Goal: Transaction & Acquisition: Purchase product/service

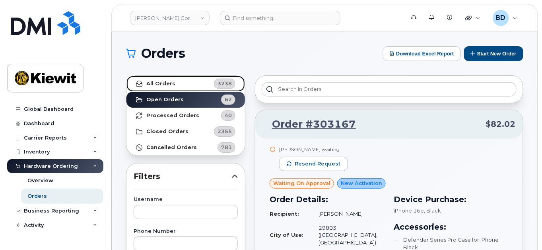
click at [166, 81] on strong "All Orders" at bounding box center [160, 83] width 29 height 6
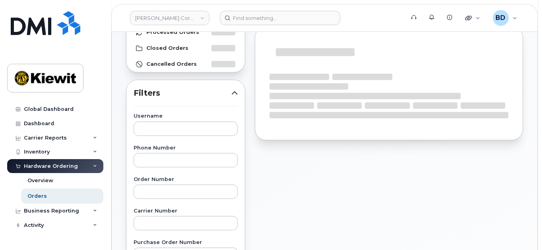
scroll to position [106, 0]
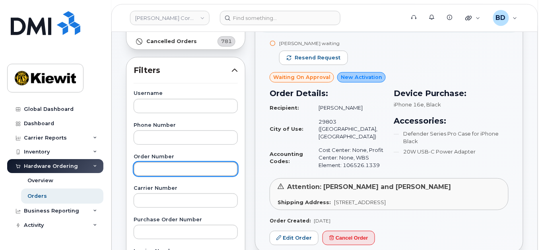
click at [147, 167] on input "text" at bounding box center [186, 169] width 104 height 14
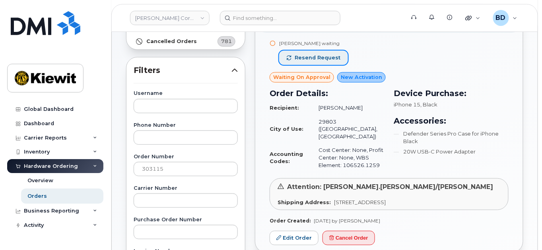
click at [310, 56] on span "Resend request" at bounding box center [318, 57] width 46 height 7
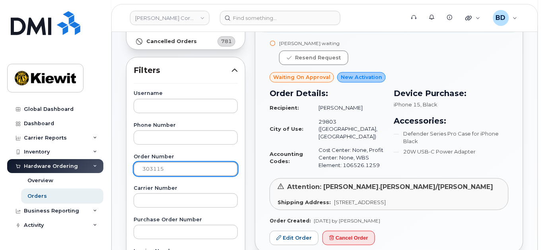
drag, startPoint x: 154, startPoint y: 168, endPoint x: 194, endPoint y: 169, distance: 40.2
click at [194, 169] on input "303115" at bounding box center [186, 169] width 104 height 14
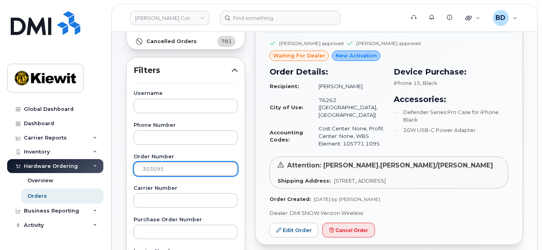
drag, startPoint x: 150, startPoint y: 167, endPoint x: 199, endPoint y: 162, distance: 48.4
click at [199, 163] on input "303095" at bounding box center [186, 169] width 104 height 14
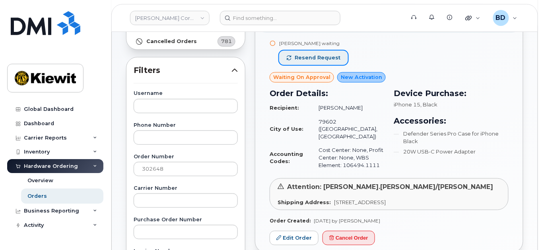
click at [311, 56] on span "Resend request" at bounding box center [318, 57] width 46 height 7
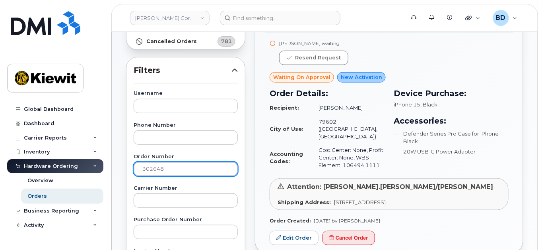
drag, startPoint x: 163, startPoint y: 169, endPoint x: 78, endPoint y: 169, distance: 85.2
click at [112, 169] on div "Kiewit Corporation Support Alerts Knowledge Base Quicklinks Suspend / Cancel De…" at bounding box center [325, 229] width 426 height 607
paste input "946"
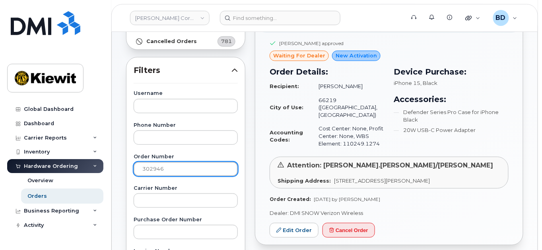
drag, startPoint x: 152, startPoint y: 167, endPoint x: 195, endPoint y: 168, distance: 43.0
click at [194, 169] on input "302946" at bounding box center [186, 169] width 104 height 14
type input "302817"
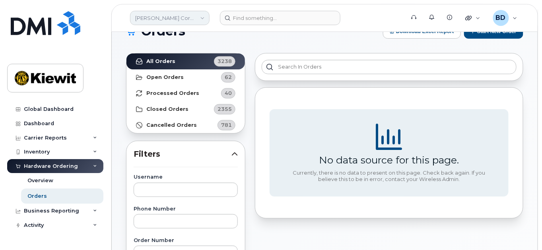
scroll to position [0, 0]
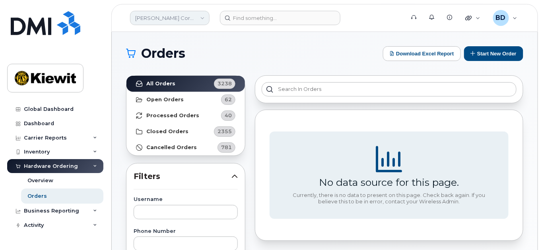
click at [180, 18] on link "[PERSON_NAME] Corporation" at bounding box center [170, 18] width 80 height 14
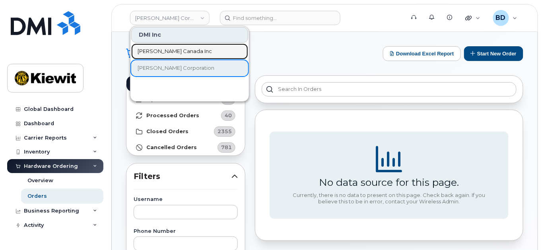
click at [170, 49] on span "Kiewit Canada Inc" at bounding box center [175, 51] width 74 height 8
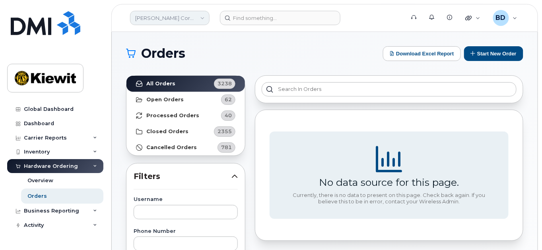
click at [183, 18] on link "[PERSON_NAME] Corporation" at bounding box center [170, 18] width 80 height 14
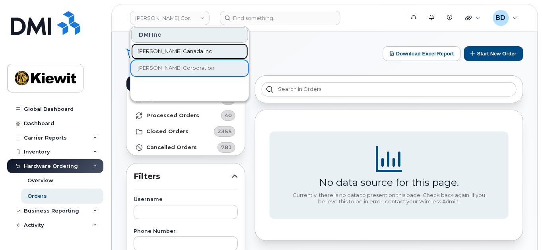
click at [176, 48] on span "Kiewit Canada Inc" at bounding box center [175, 51] width 74 height 8
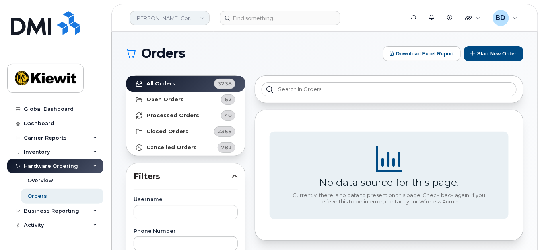
click at [191, 18] on link "[PERSON_NAME] Corporation" at bounding box center [170, 18] width 80 height 14
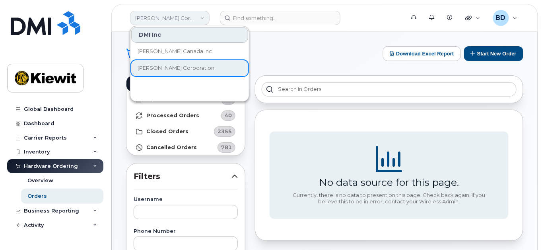
click at [191, 18] on link "[PERSON_NAME] Corporation" at bounding box center [170, 18] width 80 height 14
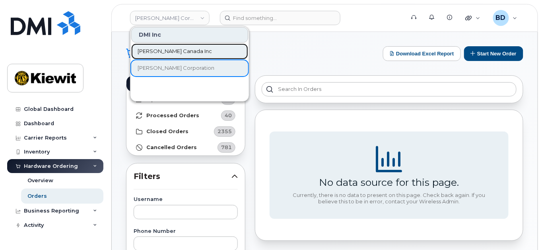
click at [156, 51] on span "Kiewit Canada Inc" at bounding box center [175, 51] width 74 height 8
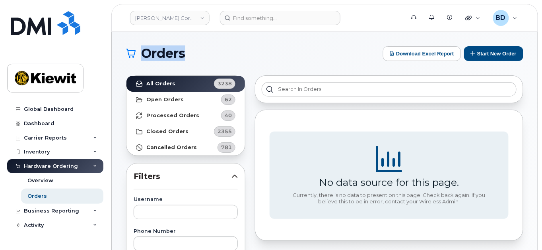
click at [156, 51] on span "Orders" at bounding box center [163, 53] width 44 height 12
drag, startPoint x: 28, startPoint y: 7, endPoint x: 27, endPoint y: 1, distance: 6.0
click at [27, 2] on div "Global Dashboard Dashboard Carrier Reports Monthly Billing Data Pooling Average…" at bounding box center [54, 125] width 108 height 250
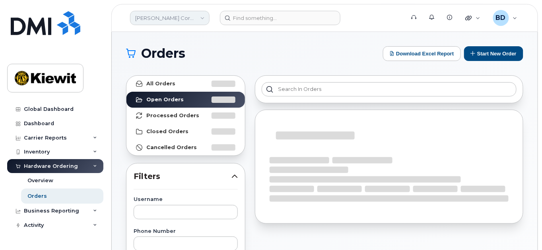
click at [179, 18] on link "[PERSON_NAME] Corporation" at bounding box center [170, 18] width 80 height 14
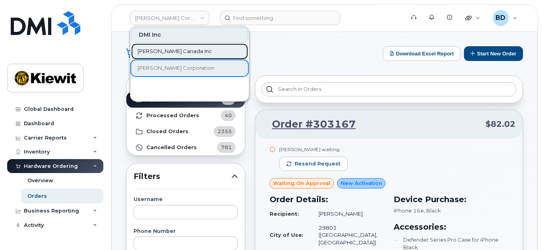
click at [166, 45] on link "[PERSON_NAME] Canada Inc" at bounding box center [189, 51] width 117 height 16
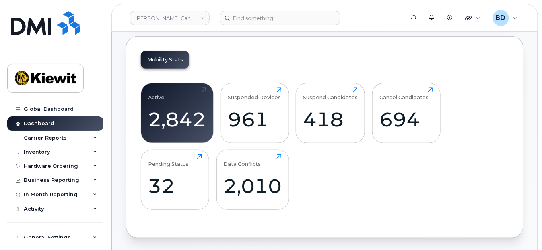
scroll to position [106, 0]
click at [89, 166] on div "Hardware Ordering" at bounding box center [55, 166] width 96 height 14
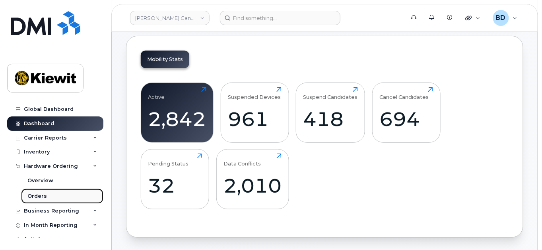
click at [43, 195] on div "Orders" at bounding box center [37, 195] width 20 height 7
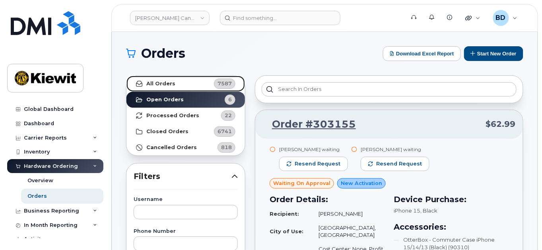
click at [166, 84] on strong "All Orders" at bounding box center [160, 83] width 29 height 6
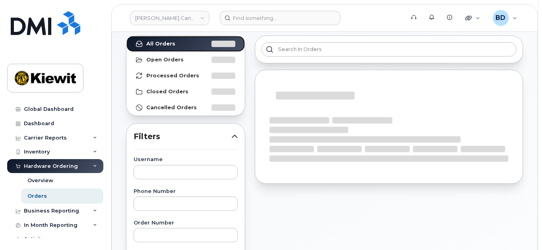
scroll to position [53, 0]
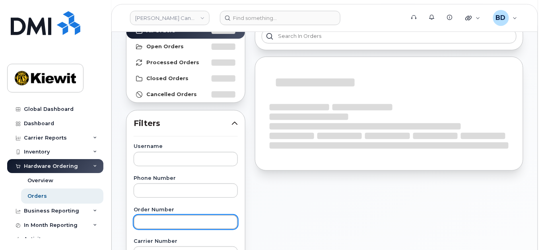
click at [148, 218] on input "text" at bounding box center [186, 222] width 104 height 14
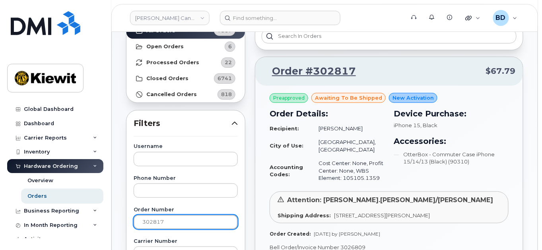
drag, startPoint x: 151, startPoint y: 221, endPoint x: 192, endPoint y: 221, distance: 41.0
click at [192, 221] on input "302817" at bounding box center [186, 222] width 104 height 14
type input "302747"
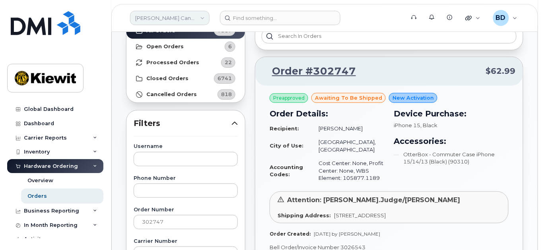
click at [205, 18] on link "Kiewit Canada Inc" at bounding box center [170, 18] width 80 height 14
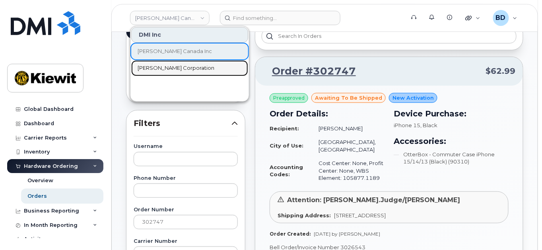
click at [162, 67] on span "[PERSON_NAME] Corporation" at bounding box center [176, 68] width 77 height 8
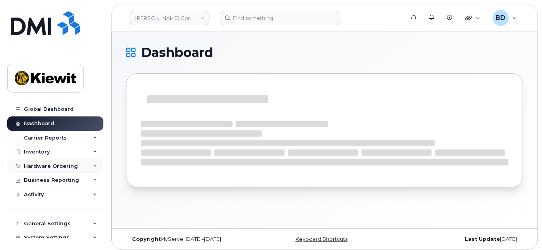
click at [93, 166] on icon at bounding box center [95, 166] width 4 height 4
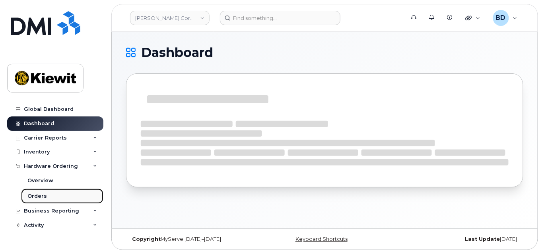
click at [71, 202] on link "Orders" at bounding box center [62, 195] width 82 height 15
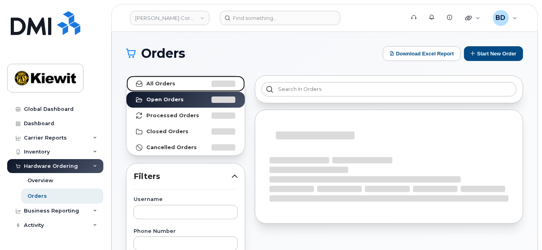
click at [195, 83] on link "All Orders" at bounding box center [186, 84] width 119 height 16
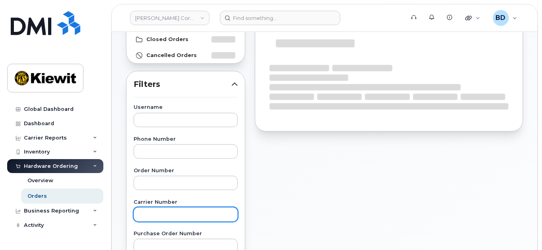
scroll to position [106, 0]
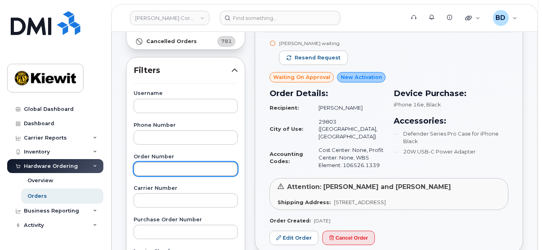
click at [140, 167] on input "text" at bounding box center [186, 169] width 104 height 14
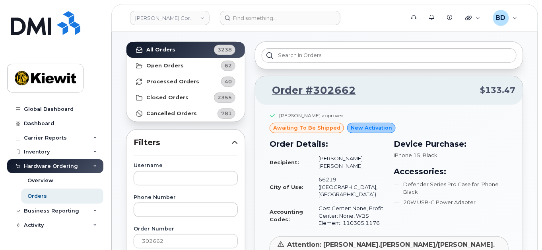
scroll to position [53, 0]
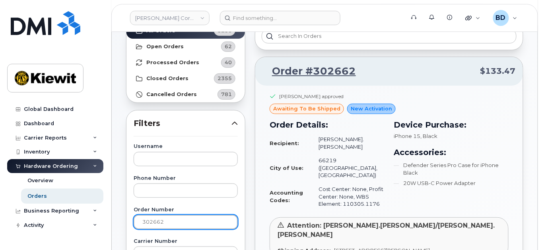
drag, startPoint x: 149, startPoint y: 221, endPoint x: 208, endPoint y: 219, distance: 59.3
click at [208, 219] on input "302662" at bounding box center [186, 222] width 104 height 14
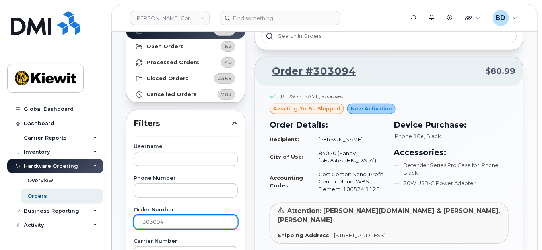
drag, startPoint x: 151, startPoint y: 222, endPoint x: 211, endPoint y: 215, distance: 60.5
click at [210, 215] on input "303094" at bounding box center [186, 222] width 104 height 14
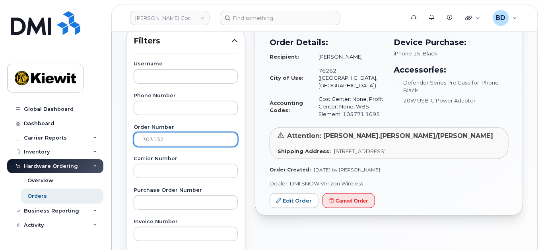
scroll to position [159, 0]
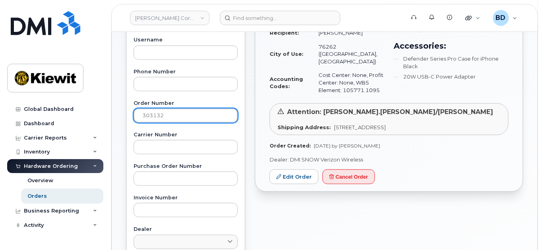
drag, startPoint x: 150, startPoint y: 111, endPoint x: 172, endPoint y: 110, distance: 22.3
click at [172, 110] on input "303132" at bounding box center [186, 115] width 104 height 14
type input "302754"
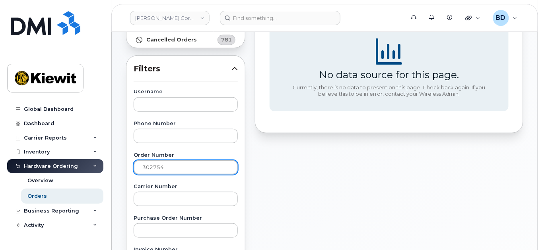
scroll to position [0, 0]
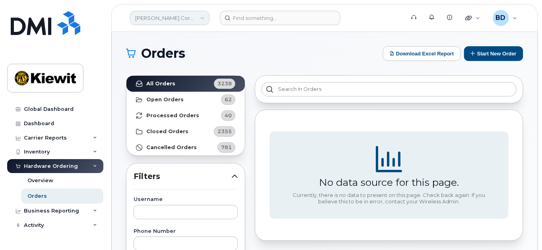
click at [187, 16] on link "[PERSON_NAME] Corporation" at bounding box center [170, 18] width 80 height 14
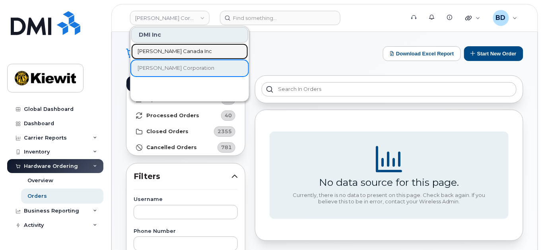
click at [169, 52] on span "[PERSON_NAME] Canada Inc" at bounding box center [175, 51] width 74 height 8
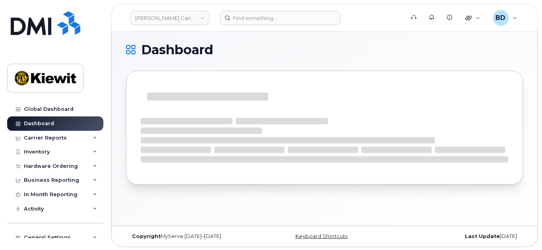
scroll to position [4, 0]
click at [93, 166] on icon at bounding box center [95, 166] width 4 height 4
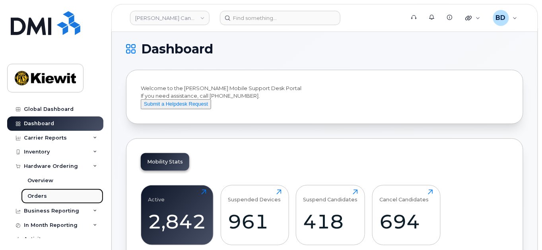
click at [41, 194] on div "Orders" at bounding box center [37, 195] width 20 height 7
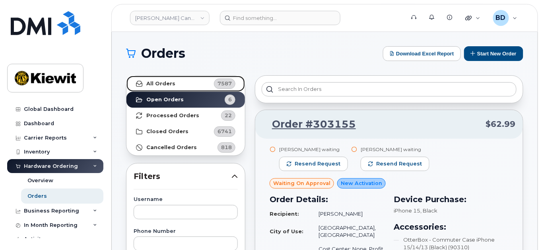
click at [222, 82] on span "7587" at bounding box center [225, 84] width 14 height 8
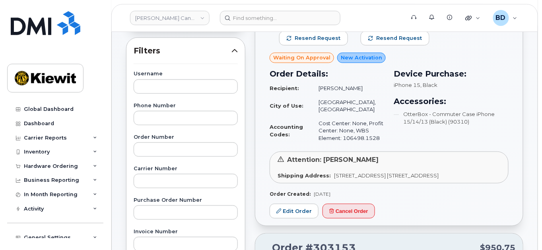
scroll to position [106, 0]
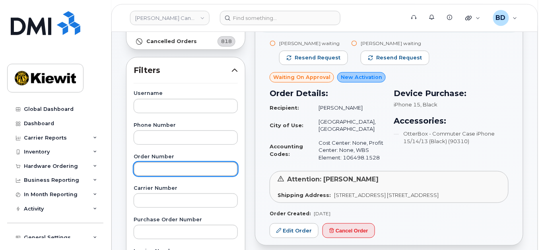
click at [144, 168] on input "text" at bounding box center [186, 169] width 104 height 14
type input "302754"
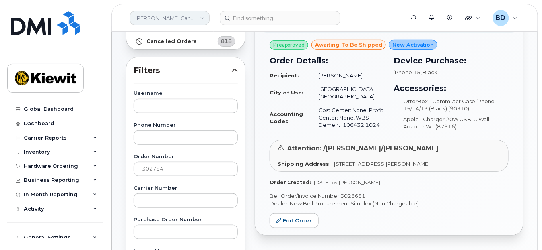
click at [179, 15] on link "Kiewit Canada Inc" at bounding box center [170, 18] width 80 height 14
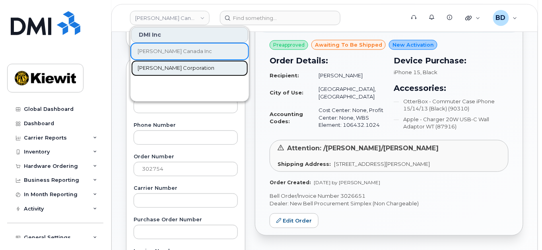
click at [170, 70] on span "[PERSON_NAME] Corporation" at bounding box center [176, 68] width 77 height 8
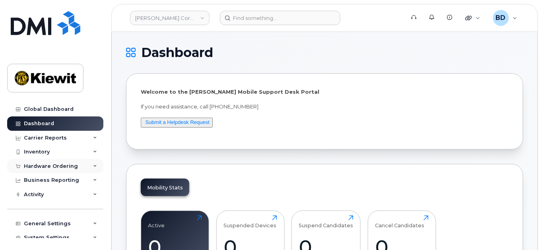
click at [95, 164] on div "Hardware Ordering" at bounding box center [55, 166] width 96 height 14
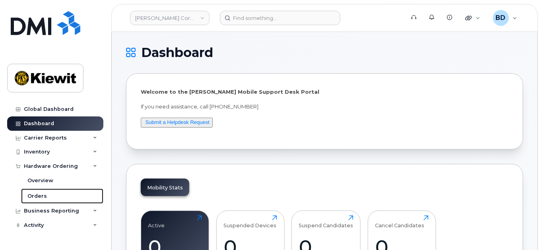
scroll to position [106, 0]
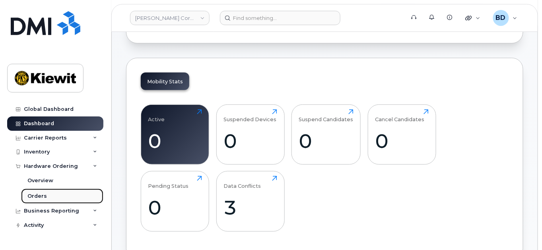
click at [53, 196] on link "Orders" at bounding box center [62, 195] width 82 height 15
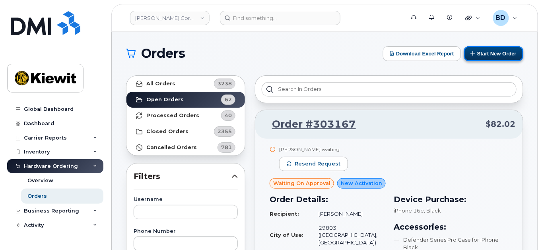
click at [480, 51] on button "Start New Order" at bounding box center [493, 53] width 59 height 15
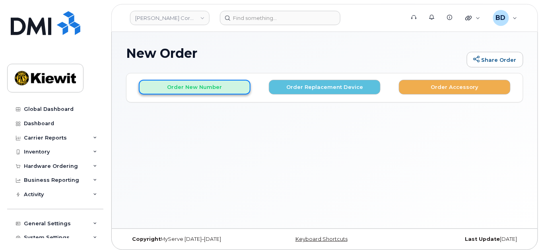
click at [214, 89] on button "Order New Number" at bounding box center [195, 87] width 112 height 15
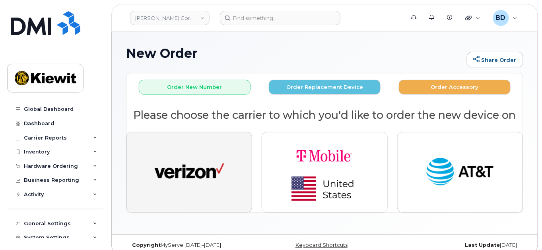
click at [207, 162] on img "button" at bounding box center [190, 172] width 70 height 36
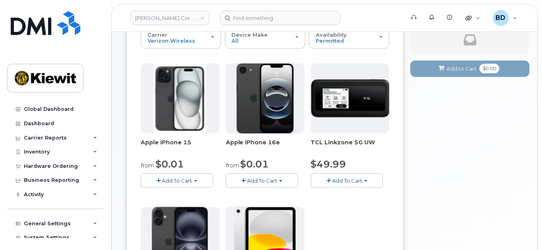
scroll to position [106, 0]
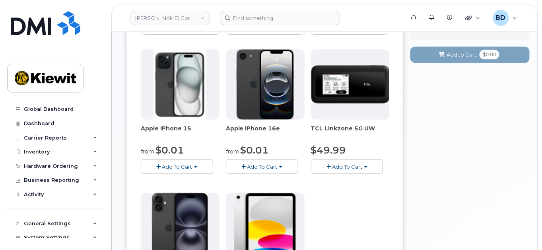
click at [182, 168] on span "Add To Cart" at bounding box center [177, 166] width 30 height 6
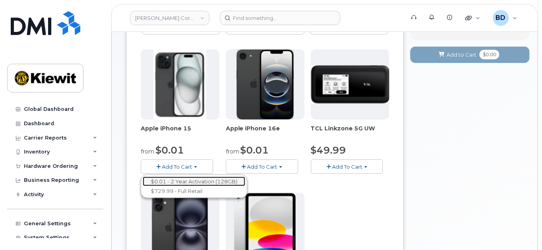
click at [211, 179] on link "$0.01 - 2 Year Activation (128GB)" at bounding box center [194, 181] width 103 height 10
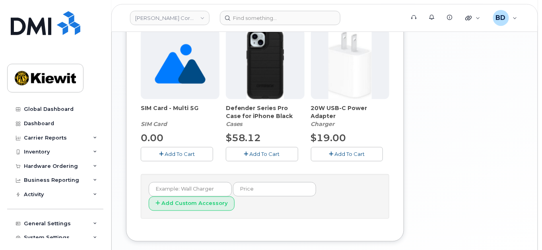
scroll to position [318, 0]
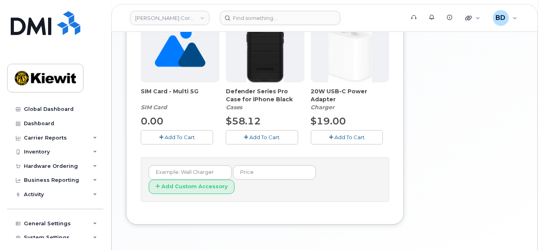
drag, startPoint x: 258, startPoint y: 138, endPoint x: 266, endPoint y: 137, distance: 8.5
click at [257, 138] on span "Add To Cart" at bounding box center [265, 137] width 30 height 6
click at [334, 134] on button "Add To Cart" at bounding box center [347, 137] width 72 height 14
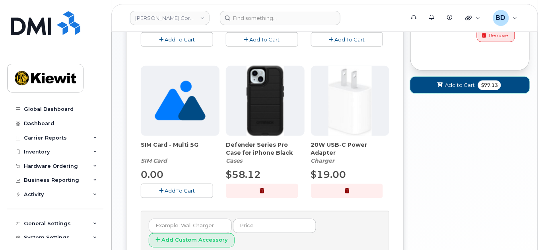
click at [425, 81] on button "Add to Cart $77.13" at bounding box center [470, 85] width 119 height 16
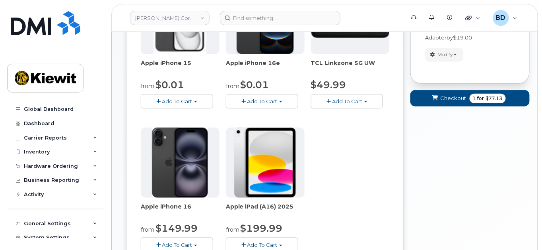
scroll to position [170, 0]
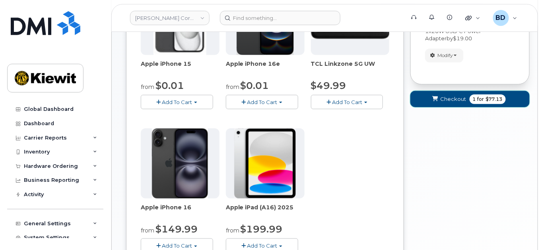
drag, startPoint x: 439, startPoint y: 94, endPoint x: 443, endPoint y: 99, distance: 6.3
click at [441, 96] on button "Checkout 1 for $77.13" at bounding box center [470, 99] width 119 height 16
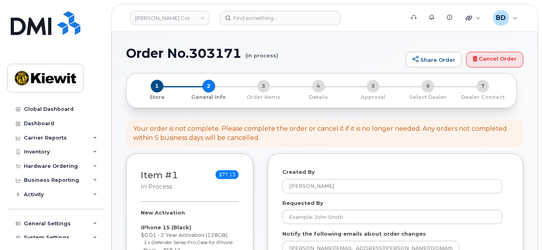
select select
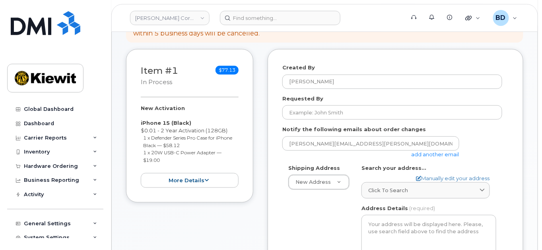
scroll to position [106, 0]
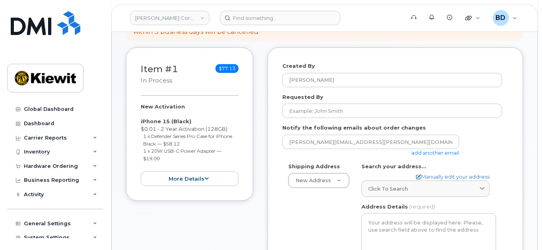
click at [430, 151] on link "add another email" at bounding box center [436, 152] width 48 height 6
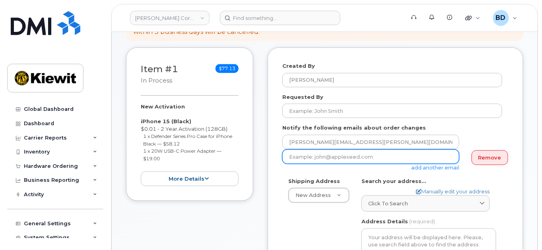
click at [328, 157] on input "email" at bounding box center [371, 156] width 177 height 14
paste input "[PERSON_NAME][EMAIL_ADDRESS][PERSON_NAME][PERSON_NAME][DOMAIN_NAME]"
type input "[PERSON_NAME][EMAIL_ADDRESS][PERSON_NAME][PERSON_NAME][DOMAIN_NAME]"
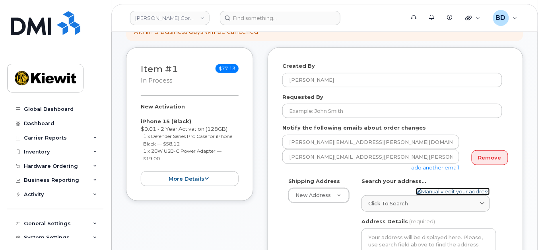
click at [445, 189] on link "Manually edit your address" at bounding box center [453, 191] width 74 height 8
select select
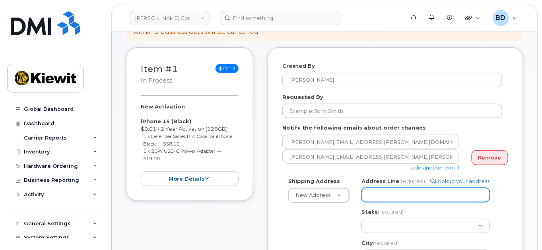
click at [378, 193] on input "Address Line (required)" at bounding box center [426, 194] width 129 height 14
paste input "7250 Parkway Dr"
type input "7250 Parkway Dr"
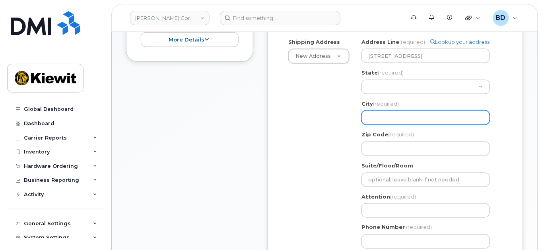
scroll to position [265, 0]
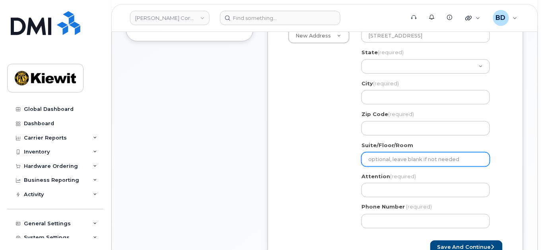
click at [379, 157] on input "Suite/Floor/Room" at bounding box center [426, 159] width 129 height 14
paste input "Suite 300"
select select
type input "Suite 300"
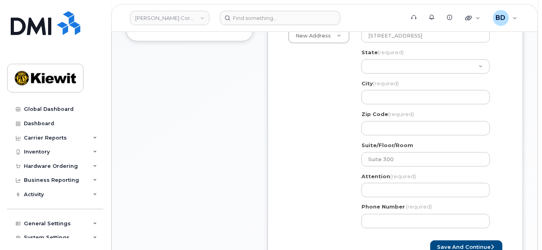
drag, startPoint x: 326, startPoint y: 124, endPoint x: 333, endPoint y: 116, distance: 11.0
click at [327, 122] on div "Shipping Address New Address New Address 10055 Trainstation Circle 11501 42nd S…" at bounding box center [393, 126] width 220 height 216
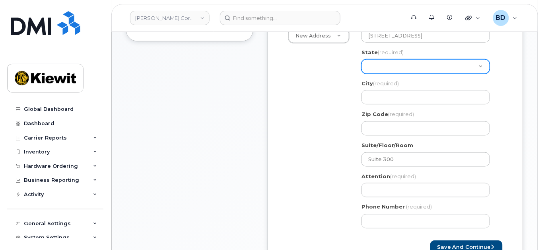
click at [380, 62] on select "Alabama Alaska American Samoa Arizona Arkansas California Colorado Connecticut …" at bounding box center [426, 66] width 129 height 14
select select "MD"
click at [378, 64] on select "Alabama Alaska American Samoa Arizona Arkansas California Colorado Connecticut …" at bounding box center [426, 66] width 129 height 14
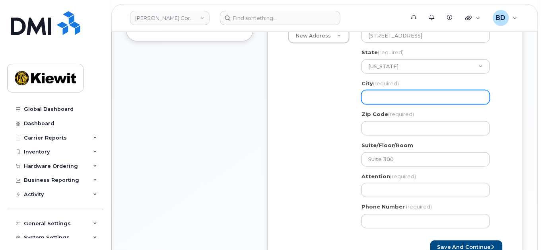
click at [380, 96] on input "City (required)" at bounding box center [426, 97] width 129 height 14
paste input "Hanover"
select select
type input "Hanover"
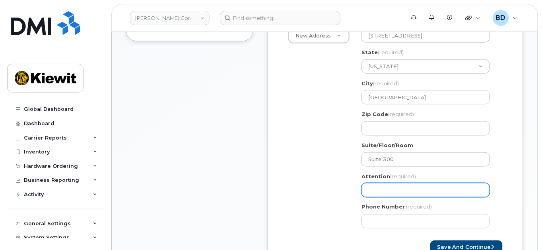
click at [405, 184] on input "Attention (required)" at bounding box center [426, 190] width 129 height 14
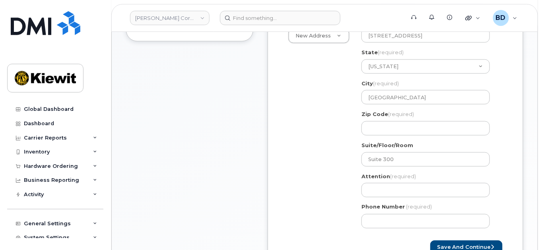
click at [295, 162] on div "Shipping Address New Address New Address 10055 Trainstation Circle 11501 42nd S…" at bounding box center [393, 126] width 220 height 216
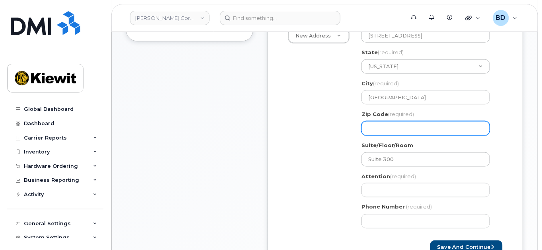
click at [379, 126] on input "Zip Code (required)" at bounding box center [426, 128] width 129 height 14
paste input "21706"
select select
type input "21706"
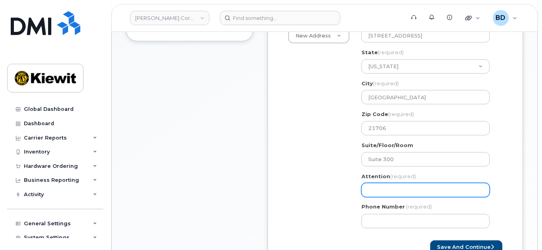
click at [380, 193] on input "Attention (required)" at bounding box center [426, 190] width 129 height 14
paste input "Alexandria.Klug"
select select
type input "Alexandria.Klug"
select select
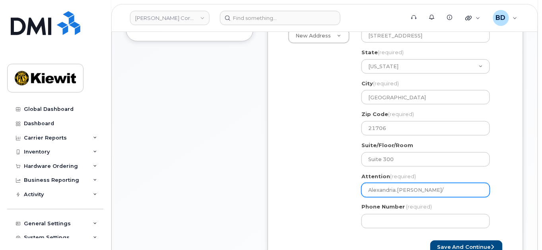
type input "Alexandria.Klug/"
click at [425, 191] on input "Alexandria.Klug/" at bounding box center [426, 190] width 129 height 14
paste input "[PERSON_NAME]"
select select
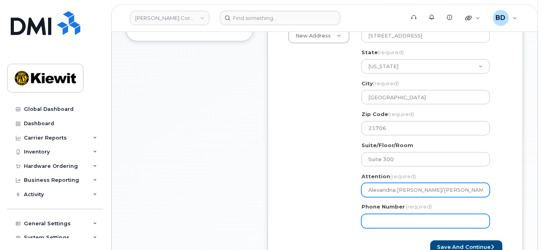
type input "Alexandria.[PERSON_NAME]/[PERSON_NAME]"
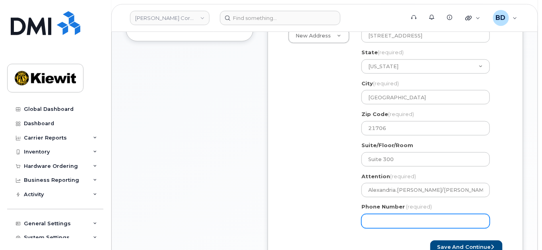
click at [374, 218] on input "Phone Number" at bounding box center [426, 221] width 129 height 14
type input "8777727707"
select select
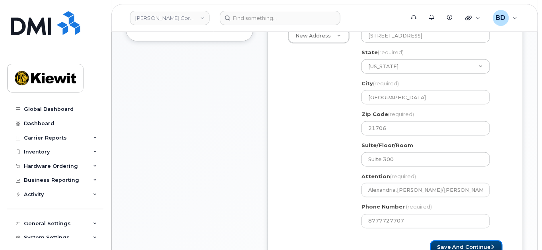
scroll to position [269, 0]
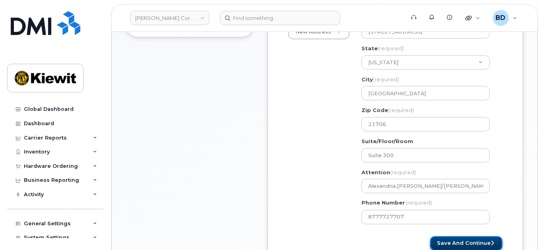
click at [459, 242] on button "Save and Continue" at bounding box center [467, 243] width 72 height 15
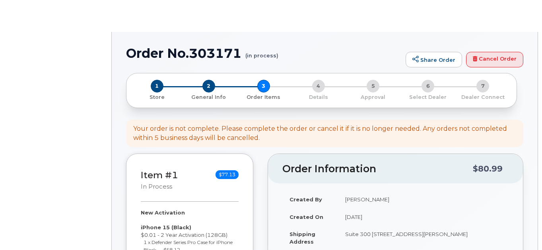
select select
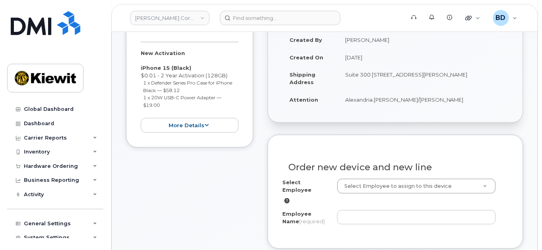
scroll to position [212, 0]
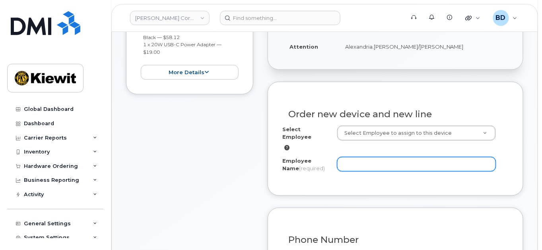
click at [353, 157] on input "Employee Name (required)" at bounding box center [416, 164] width 159 height 14
click at [355, 157] on input "Employee Name (required)" at bounding box center [416, 164] width 159 height 14
paste input "[PERSON_NAME]"
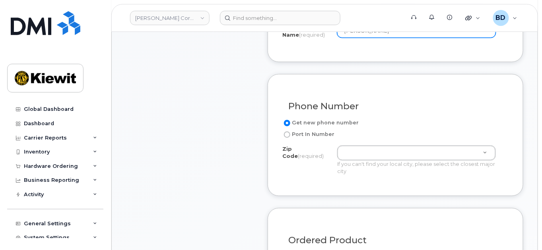
scroll to position [371, 0]
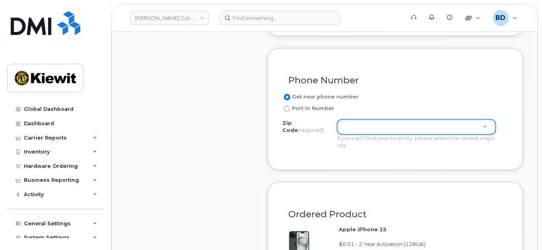
type input "[PERSON_NAME]"
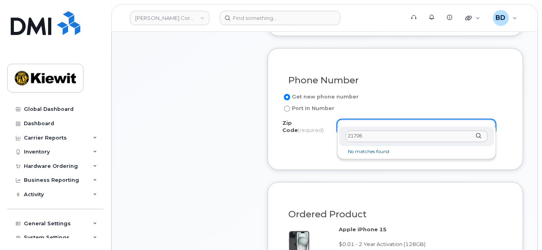
click at [365, 149] on li "No matches found" at bounding box center [417, 152] width 152 height 8
click at [364, 137] on input "21706" at bounding box center [417, 137] width 142 height 12
click at [364, 136] on input "21706" at bounding box center [417, 137] width 142 height 12
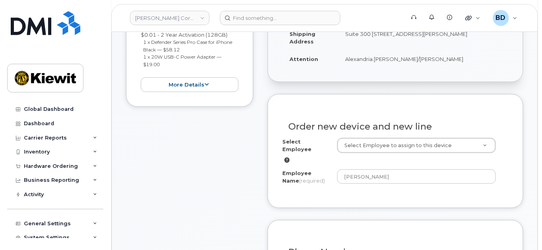
scroll to position [212, 0]
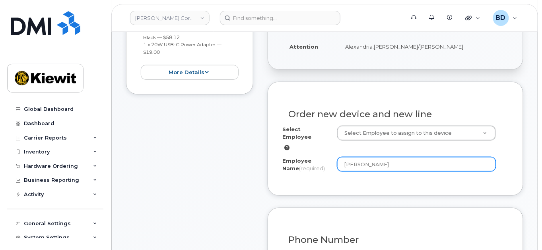
click at [372, 157] on input "[PERSON_NAME]" at bounding box center [416, 164] width 159 height 14
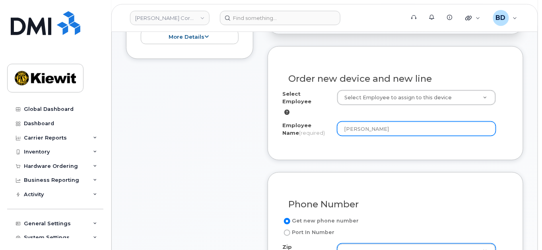
scroll to position [318, 0]
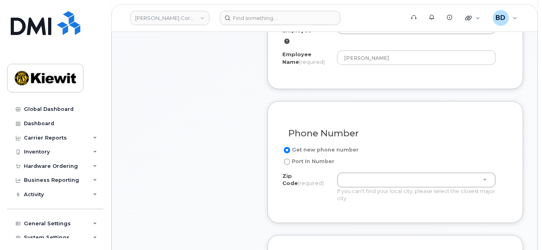
click at [294, 172] on label "Zip Code (required)" at bounding box center [307, 179] width 49 height 15
click at [337, 172] on input "Zip Code (required)" at bounding box center [337, 172] width 0 height 0
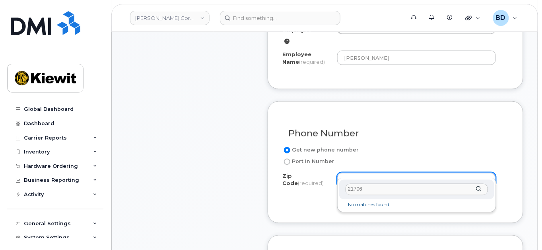
type input "21706"
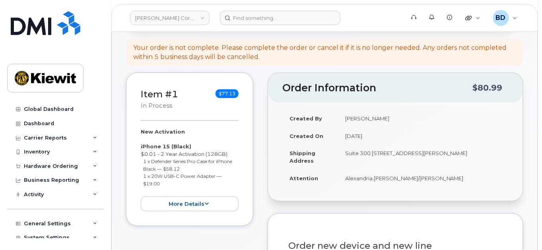
scroll to position [106, 0]
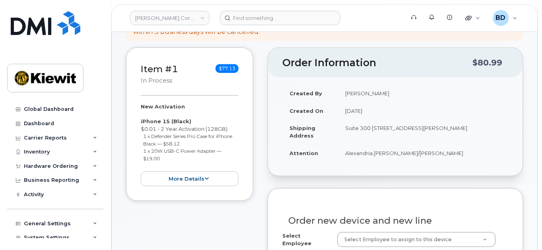
click at [433, 128] on td "Suite 300 7250 Parkway Dr, Hanover, MD, 21706, USA" at bounding box center [423, 131] width 171 height 25
click at [302, 129] on strong "Shipping Address" at bounding box center [303, 132] width 26 height 14
click at [304, 126] on strong "Shipping Address" at bounding box center [303, 132] width 26 height 14
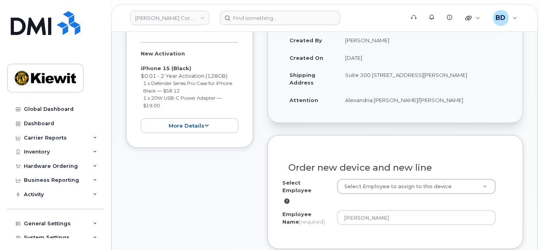
scroll to position [159, 0]
click at [303, 75] on strong "Shipping Address" at bounding box center [303, 78] width 26 height 14
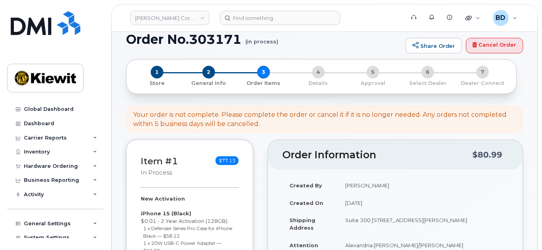
scroll to position [0, 0]
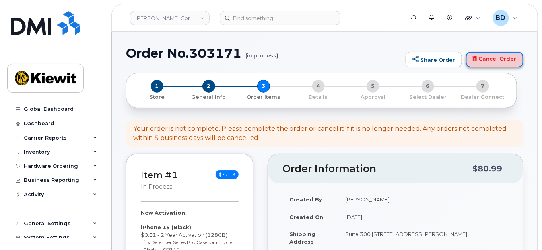
click at [493, 62] on link "Cancel Order" at bounding box center [494, 60] width 57 height 16
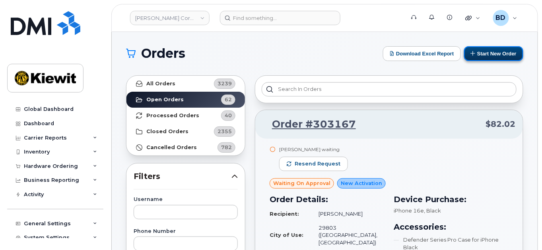
click at [490, 52] on button "Start New Order" at bounding box center [493, 53] width 59 height 15
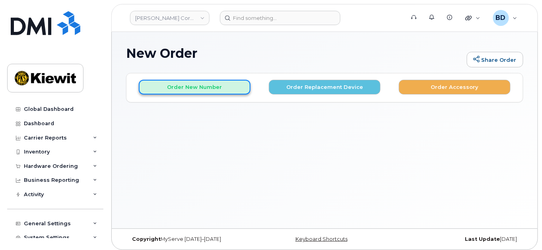
click at [192, 86] on button "Order New Number" at bounding box center [195, 87] width 112 height 15
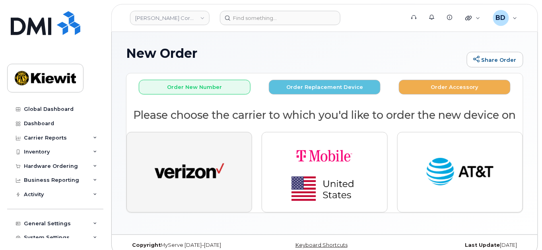
click at [178, 163] on img "button" at bounding box center [190, 172] width 70 height 36
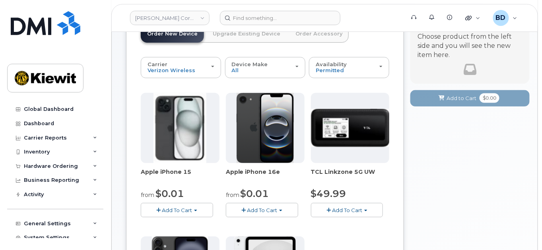
scroll to position [106, 0]
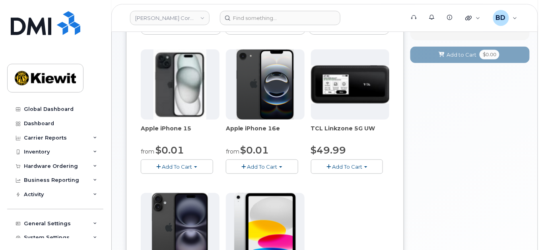
click at [174, 165] on span "Add To Cart" at bounding box center [177, 166] width 30 height 6
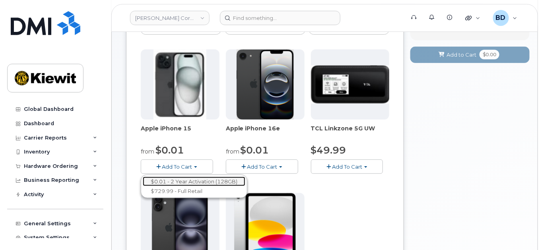
click at [189, 178] on link "$0.01 - 2 Year Activation (128GB)" at bounding box center [194, 181] width 103 height 10
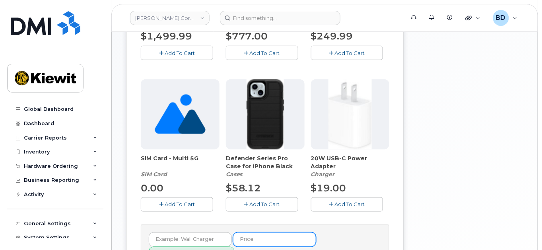
scroll to position [265, 0]
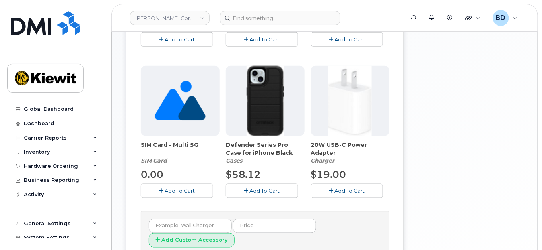
click at [258, 185] on button "Add To Cart" at bounding box center [262, 190] width 72 height 14
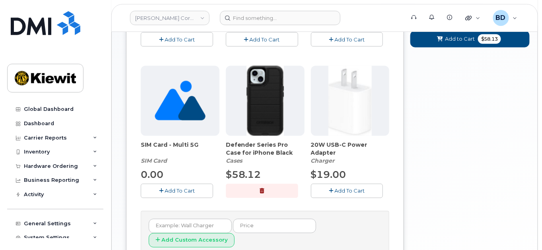
drag, startPoint x: 341, startPoint y: 188, endPoint x: 357, endPoint y: 180, distance: 17.3
click at [342, 188] on span "Add To Cart" at bounding box center [350, 190] width 30 height 6
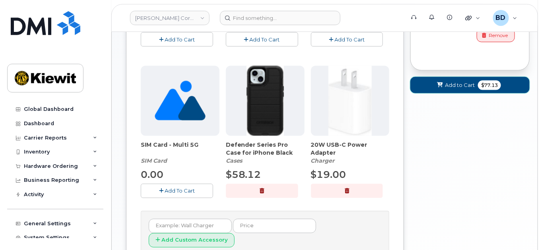
click at [445, 85] on button "Add to Cart $77.13" at bounding box center [470, 85] width 119 height 16
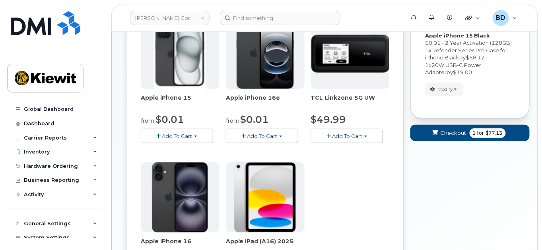
scroll to position [117, 0]
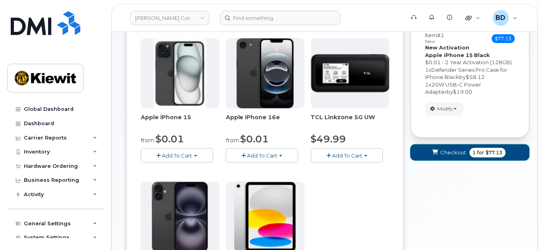
click at [451, 150] on span "Checkout" at bounding box center [454, 152] width 26 height 8
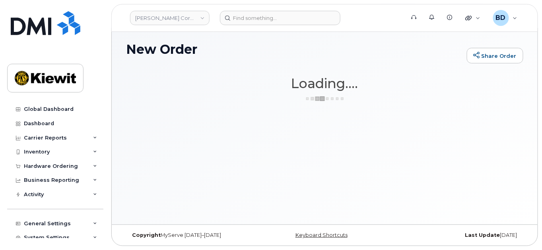
scroll to position [4, 0]
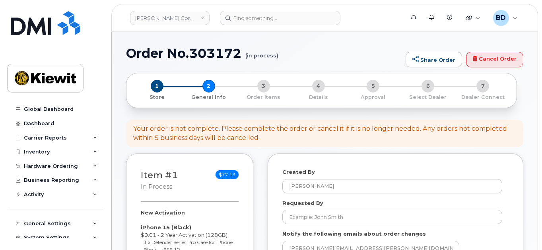
select select
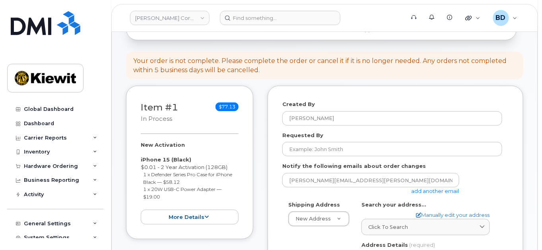
scroll to position [106, 0]
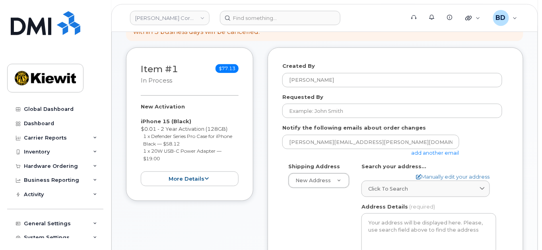
click at [441, 151] on link "add another email" at bounding box center [436, 152] width 48 height 6
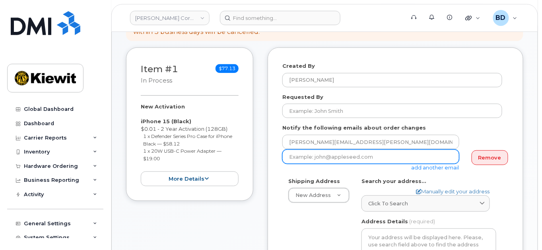
click at [347, 155] on input "email" at bounding box center [371, 156] width 177 height 14
paste input "mary.stein@kiewit.com"
type input "mary.stein@kiewit.com"
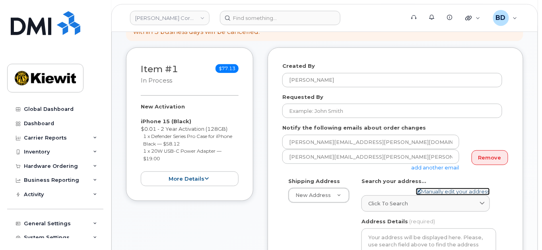
click at [433, 190] on link "Manually edit your address" at bounding box center [453, 191] width 74 height 8
select select
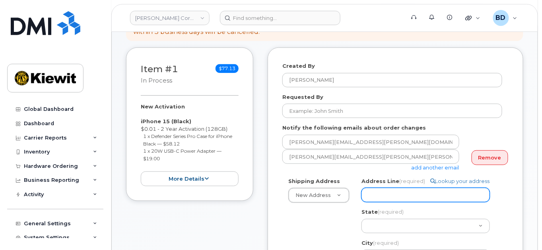
click at [382, 192] on input "Address Line (required)" at bounding box center [426, 194] width 129 height 14
paste input "7250 Parkway Dr"
select select
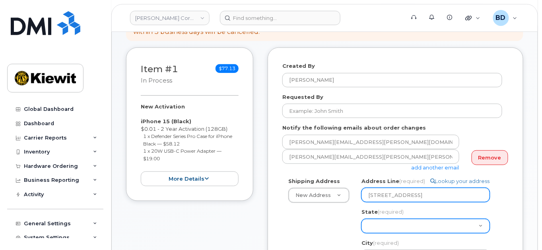
type input "7250 Parkway Dr"
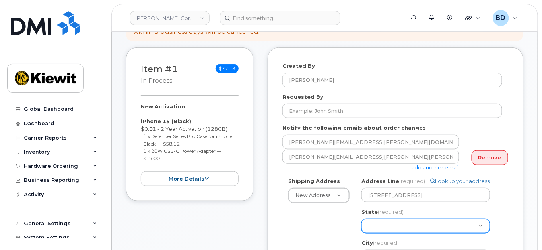
click at [380, 225] on select "Alabama Alaska American Samoa Arizona Arkansas California Colorado Connecticut …" at bounding box center [426, 225] width 129 height 14
select select "ME"
select select
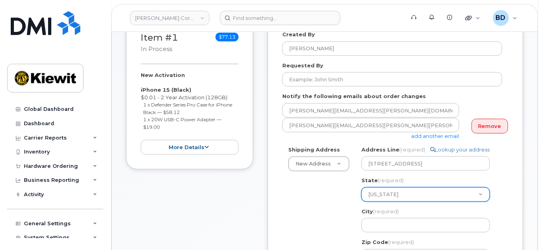
scroll to position [159, 0]
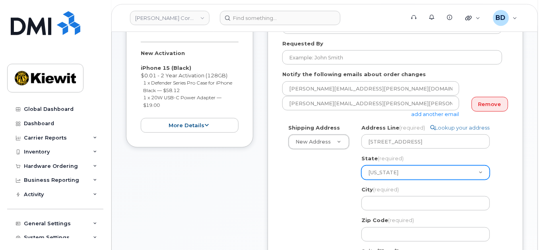
click at [387, 168] on select "Alabama Alaska American Samoa Arizona Arkansas California Colorado Connecticut …" at bounding box center [426, 172] width 129 height 14
select select "MD"
click at [362, 165] on select "Alabama Alaska American Samoa Arizona Arkansas California Colorado Connecticut …" at bounding box center [426, 172] width 129 height 14
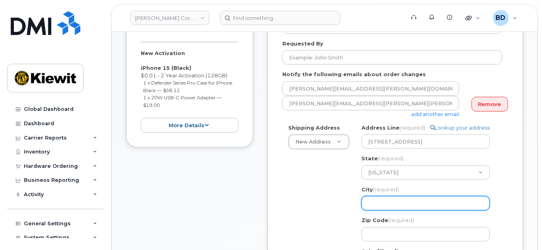
click at [375, 202] on input "City (required)" at bounding box center [426, 203] width 129 height 14
paste input "Hanover"
select select
type input "Hanover"
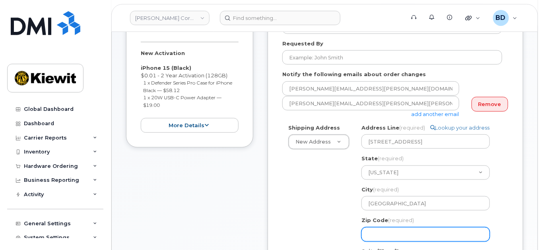
click at [382, 234] on input "Zip Code (required)" at bounding box center [426, 234] width 129 height 14
select select
type input "2"
select select
type input "21"
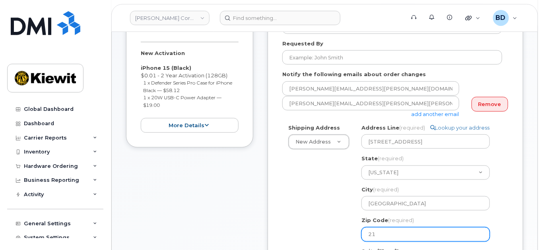
select select
type input "210"
select select
type input "2107"
select select
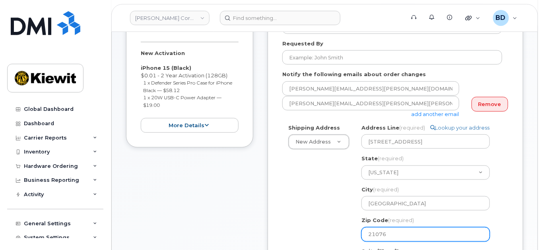
type input "21076"
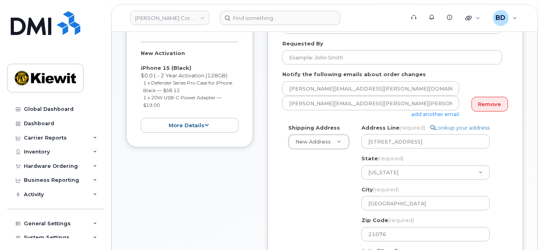
click at [346, 233] on div "Shipping Address New Address New Address 10055 Trainstation Circle 11501 42nd S…" at bounding box center [393, 232] width 220 height 216
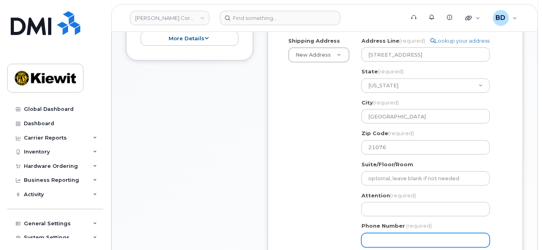
scroll to position [265, 0]
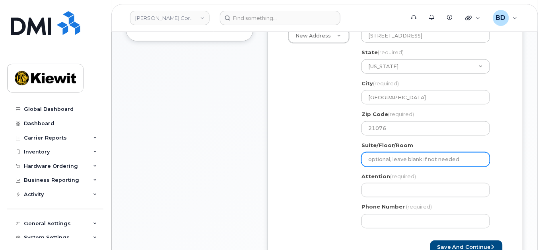
click at [378, 158] on input "Suite/Floor/Room" at bounding box center [426, 159] width 129 height 14
paste input "Suite 300"
select select
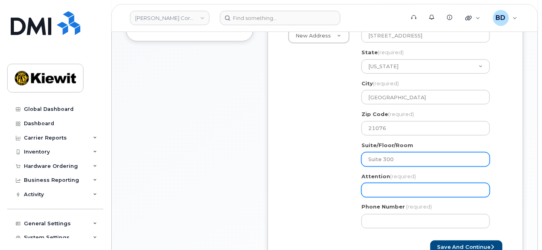
type input "Suite 300"
click at [379, 188] on input "Attention (required)" at bounding box center [426, 190] width 129 height 14
click at [380, 188] on input "Attention (required)" at bounding box center [426, 190] width 129 height 14
paste input "Alexandria.Klug"
select select
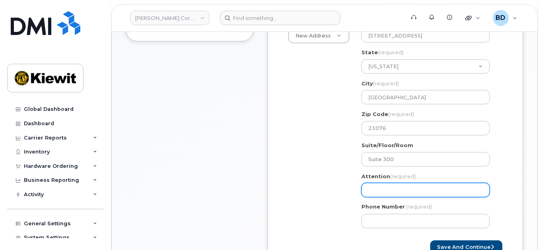
type input "Alexandria.Klug"
select select
type input "Alexandria.Klug/"
click at [423, 194] on input "Alexandria.Klug/" at bounding box center [426, 190] width 129 height 14
paste input "Christopher Grilk"
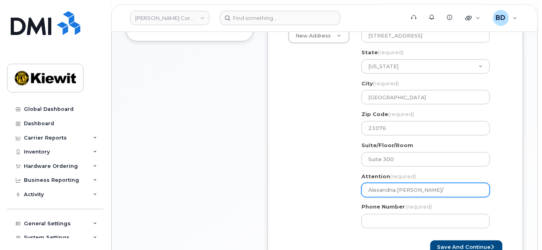
select select
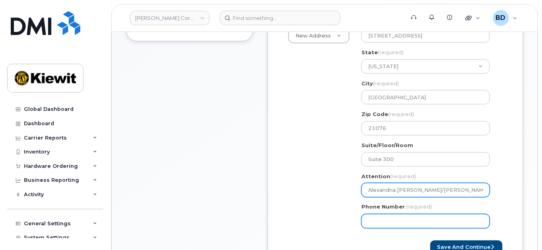
type input "Alexandria.Klug/Christopher Grilk"
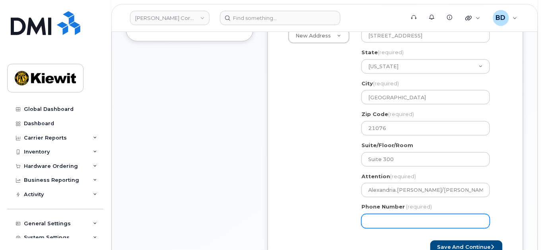
drag, startPoint x: 373, startPoint y: 222, endPoint x: 371, endPoint y: 209, distance: 13.3
click at [373, 222] on input "Phone Number" at bounding box center [426, 221] width 129 height 14
type input "8777727707"
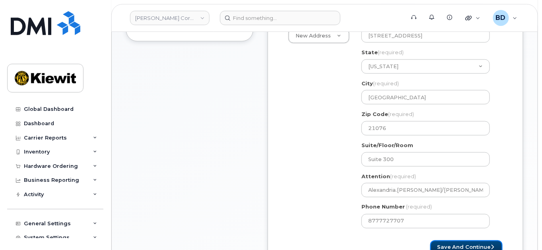
select select
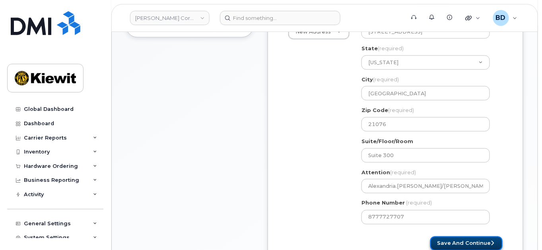
click at [464, 241] on button "Save and Continue" at bounding box center [467, 243] width 72 height 15
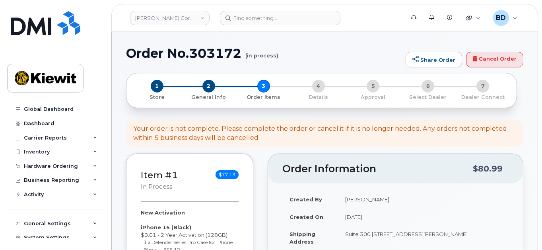
select select
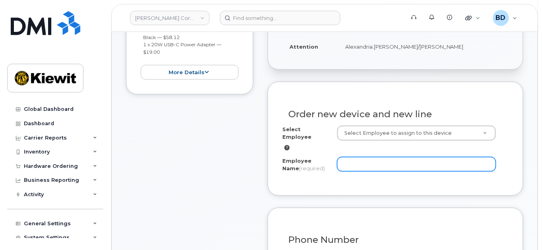
click at [351, 157] on input "Employee Name (required)" at bounding box center [416, 164] width 159 height 14
paste input "[PERSON_NAME]"
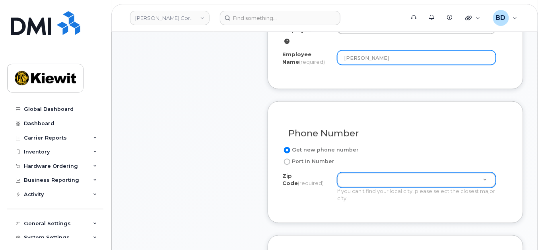
scroll to position [371, 0]
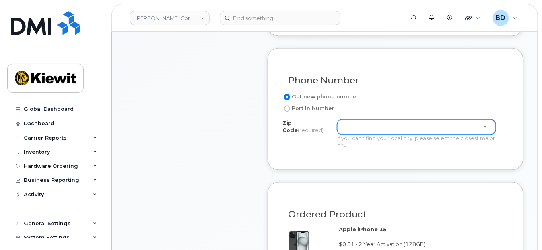
type input "[PERSON_NAME]"
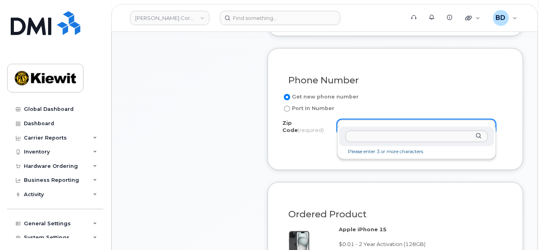
click at [366, 139] on input "Zip Code (required)" at bounding box center [417, 137] width 142 height 12
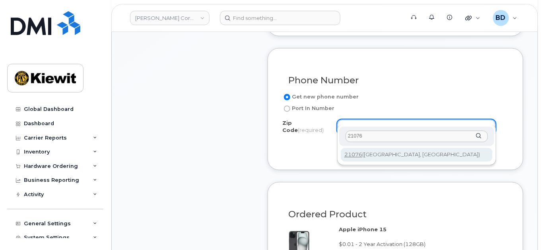
type input "21076"
type input "21076 (Hanover, MD)"
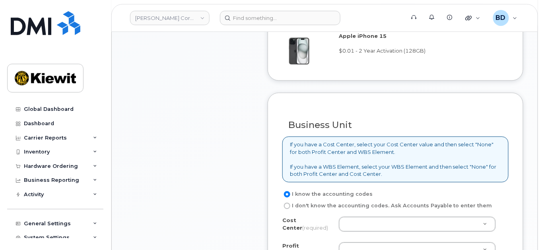
scroll to position [637, 0]
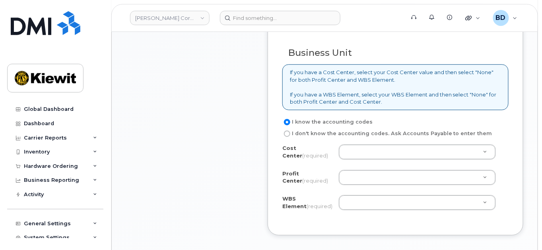
drag, startPoint x: 352, startPoint y: 138, endPoint x: 351, endPoint y: 143, distance: 4.7
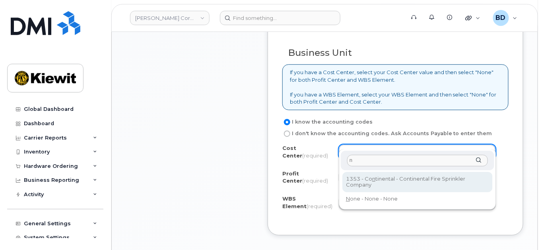
type input "n"
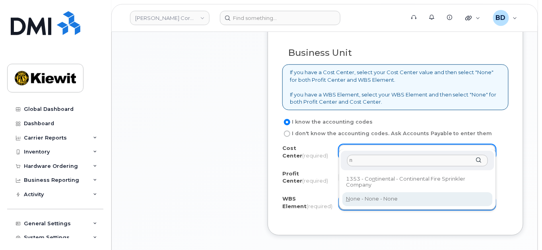
type input "None"
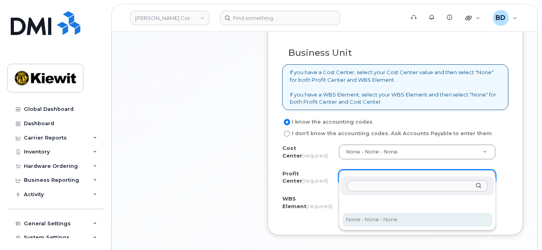
drag, startPoint x: 369, startPoint y: 219, endPoint x: 367, endPoint y: 203, distance: 15.6
select select "None"
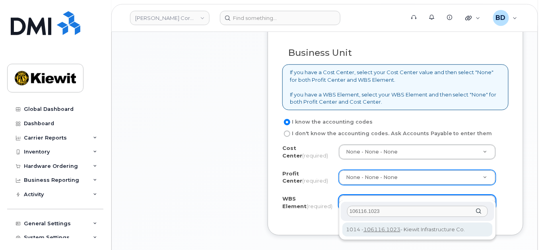
type input "106116.1023"
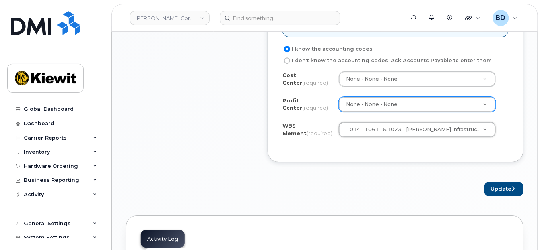
scroll to position [743, 0]
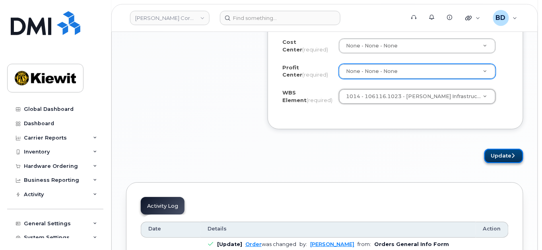
click at [512, 148] on button "Update" at bounding box center [504, 155] width 39 height 15
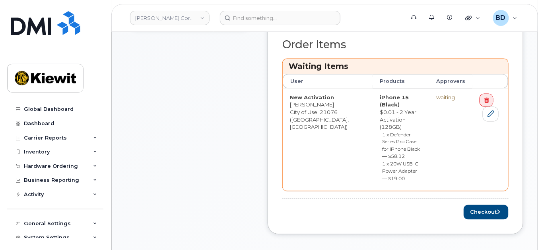
scroll to position [318, 0]
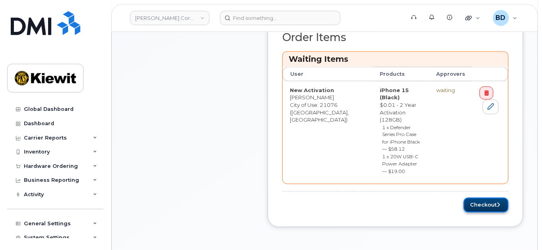
click at [488, 197] on button "Checkout" at bounding box center [486, 204] width 45 height 15
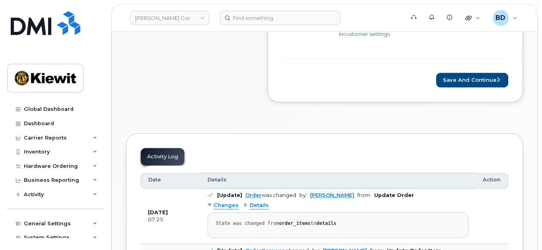
scroll to position [371, 0]
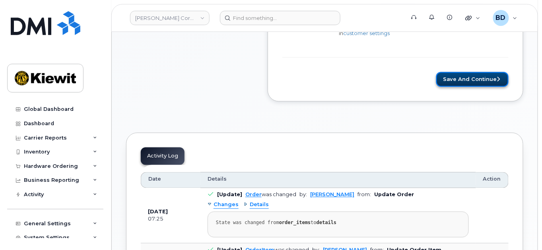
click at [485, 79] on button "Save and Continue" at bounding box center [473, 79] width 72 height 15
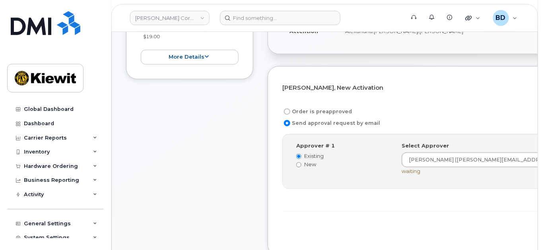
scroll to position [212, 0]
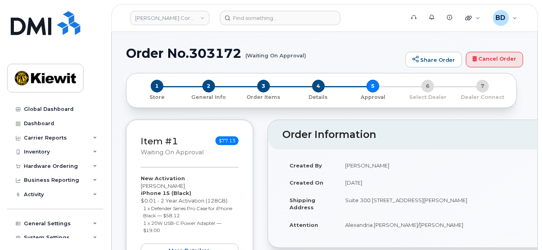
click at [228, 46] on h1 "Order No.303172 (Waiting On Approval)" at bounding box center [264, 53] width 276 height 14
copy h1 "303172"
click at [93, 164] on icon at bounding box center [95, 166] width 4 height 4
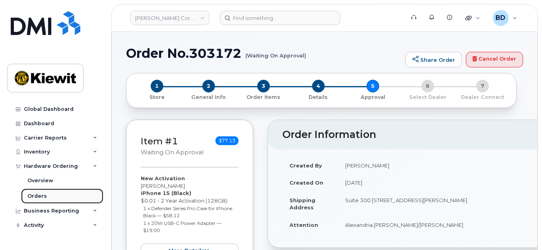
click at [40, 195] on div "Orders" at bounding box center [37, 195] width 20 height 7
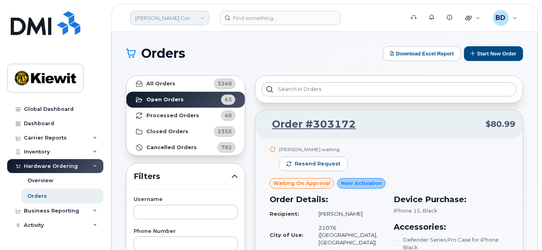
click at [195, 18] on link "[PERSON_NAME] Corporation" at bounding box center [170, 18] width 80 height 14
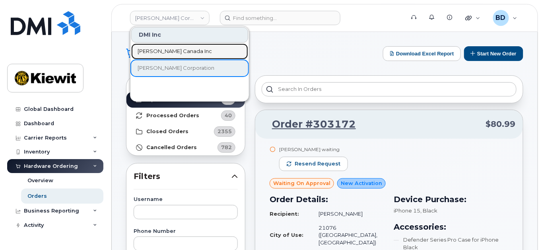
click at [172, 50] on span "Kiewit Canada Inc" at bounding box center [175, 51] width 74 height 8
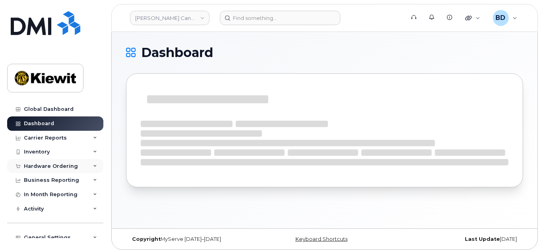
click at [97, 165] on div "Hardware Ordering" at bounding box center [55, 166] width 96 height 14
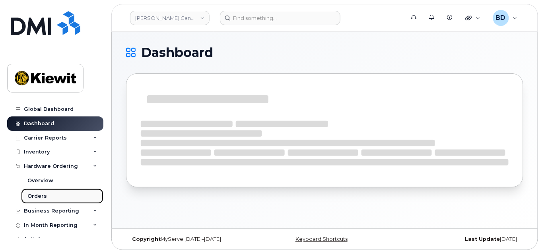
click at [50, 197] on link "Orders" at bounding box center [62, 195] width 82 height 15
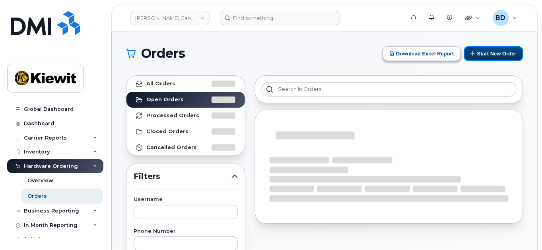
drag, startPoint x: 483, startPoint y: 50, endPoint x: 437, endPoint y: 53, distance: 46.3
click at [484, 50] on button "Start New Order" at bounding box center [493, 53] width 59 height 15
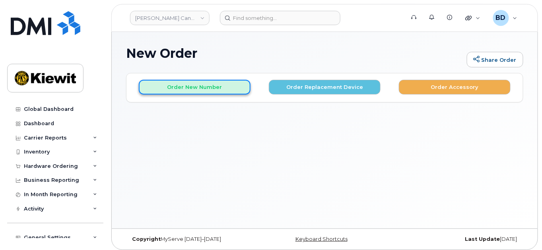
click at [186, 84] on button "Order New Number" at bounding box center [195, 87] width 112 height 15
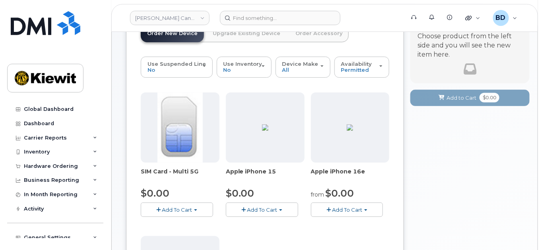
scroll to position [106, 0]
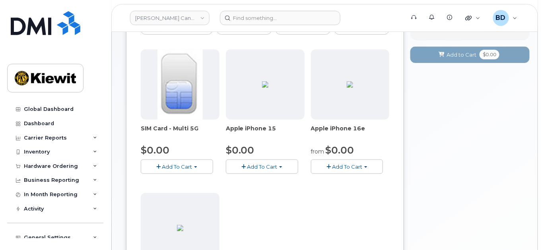
click at [267, 166] on span "Add To Cart" at bounding box center [262, 166] width 30 height 6
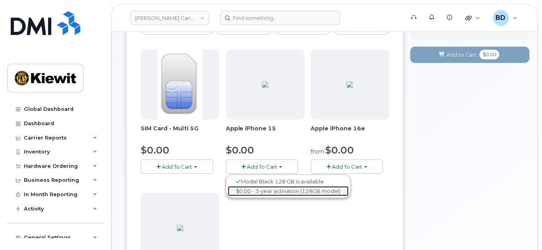
click at [271, 191] on link "$0.00 - 3-year activation (128GB model)" at bounding box center [288, 191] width 121 height 10
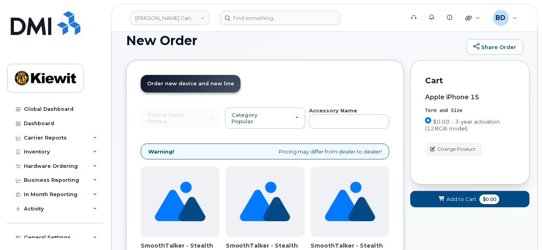
scroll to position [0, 0]
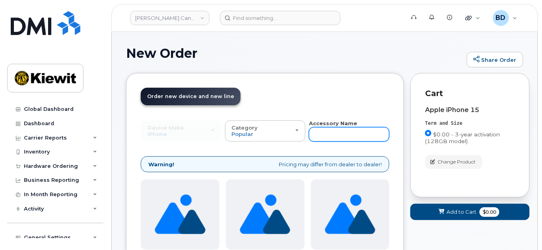
click at [323, 131] on input "text" at bounding box center [349, 134] width 80 height 14
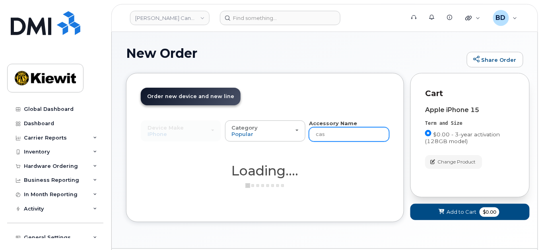
type input "case"
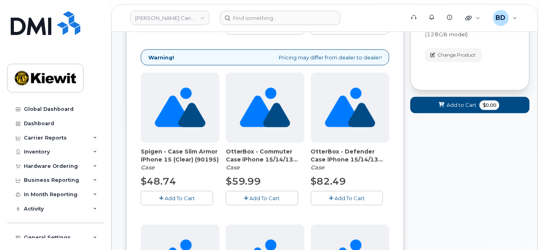
scroll to position [159, 0]
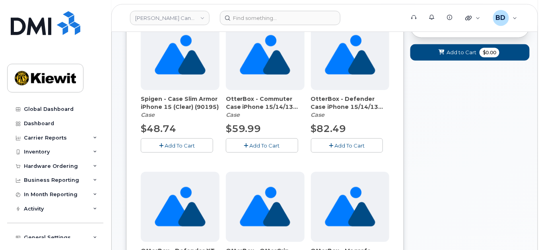
click at [256, 146] on span "Add To Cart" at bounding box center [265, 145] width 30 height 6
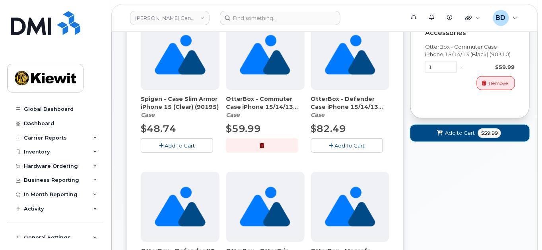
click at [459, 131] on span "Add to Cart" at bounding box center [460, 133] width 30 height 8
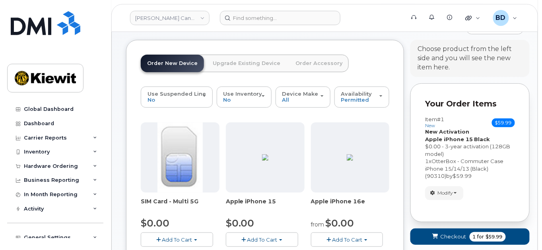
scroll to position [53, 0]
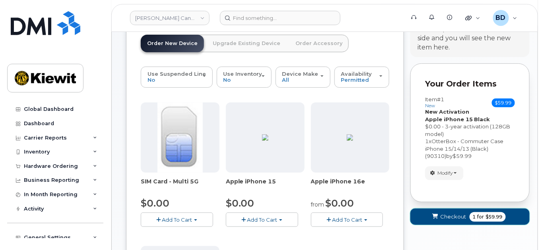
click at [456, 216] on span "Checkout" at bounding box center [454, 217] width 26 height 8
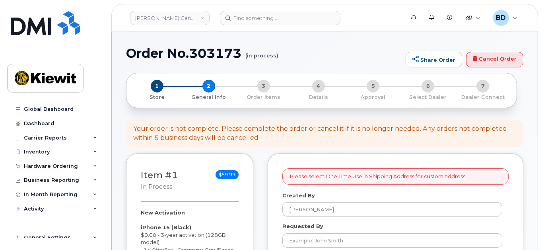
select select
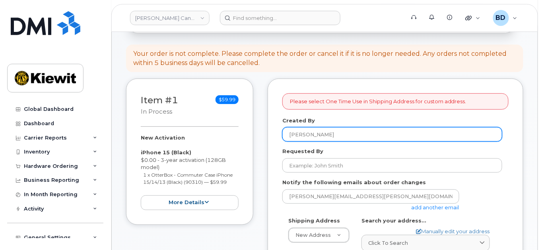
scroll to position [106, 0]
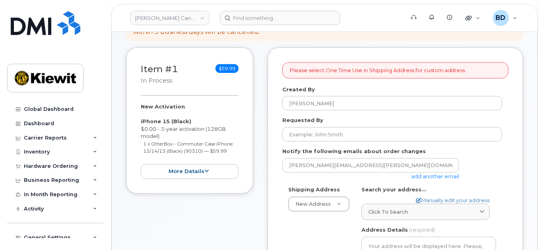
click at [425, 174] on link "add another email" at bounding box center [436, 176] width 48 height 6
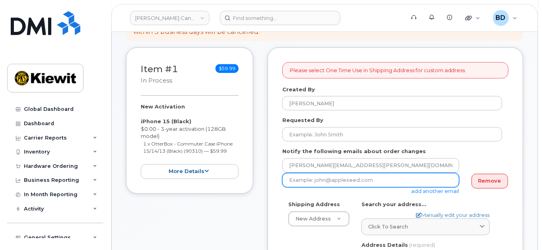
paste input "[PERSON_NAME][EMAIL_ADDRESS][PERSON_NAME][DOMAIN_NAME]"
type input "[PERSON_NAME][EMAIL_ADDRESS][PERSON_NAME][DOMAIN_NAME]"
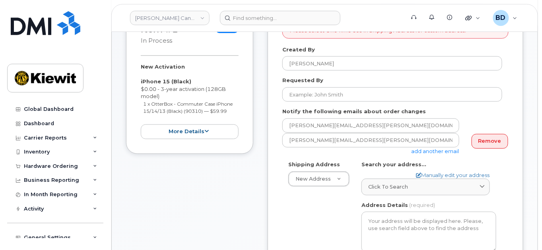
scroll to position [212, 0]
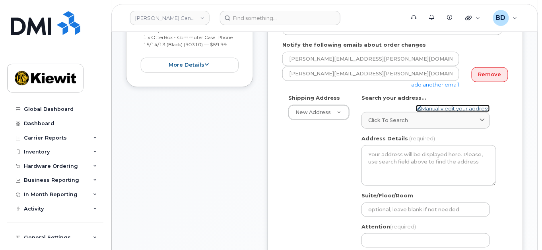
click at [430, 107] on link "Manually edit your address" at bounding box center [453, 109] width 74 height 8
select select
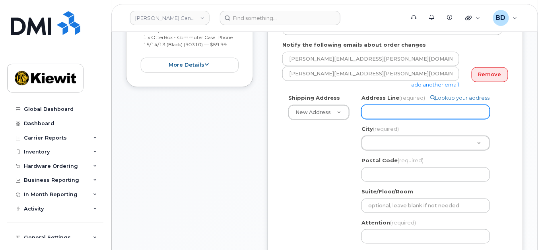
paste input "[STREET_ADDRESS]"
type input "[STREET_ADDRESS]"
select select
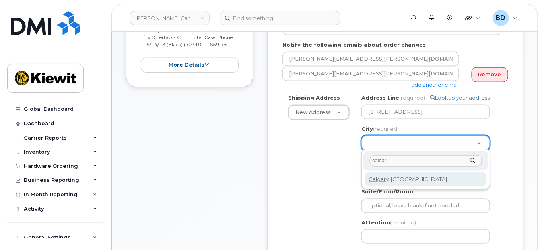
type input "calgar"
select select
type input "88"
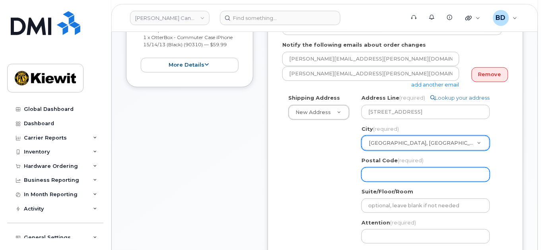
click at [392, 174] on input "Postal Code (required)" at bounding box center [426, 174] width 129 height 14
paste input "T2W 3X6"
select select
type input "T2W 3X6"
click at [382, 172] on input "T2W 3X6" at bounding box center [426, 174] width 129 height 14
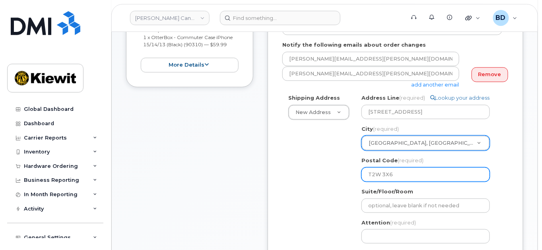
select select
drag, startPoint x: 408, startPoint y: 173, endPoint x: 357, endPoint y: 172, distance: 51.0
click at [357, 172] on div "Search your address... Manually edit your address Click to search No available …" at bounding box center [429, 187] width 147 height 186
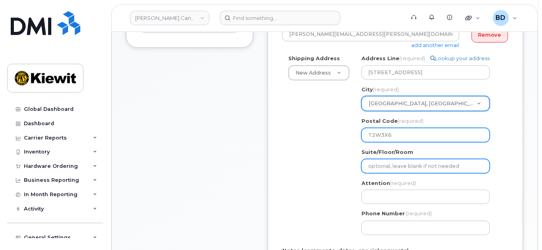
scroll to position [265, 0]
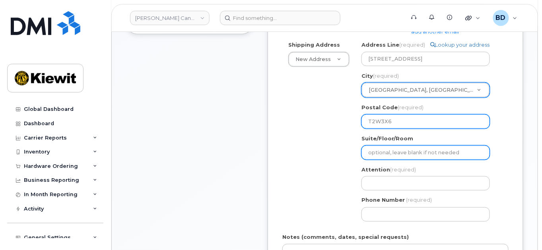
type input "T2W3X6"
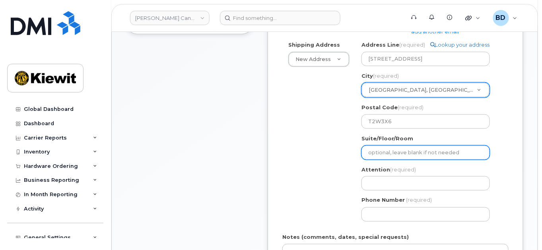
click at [375, 149] on input "Suite/Floor/Room" at bounding box center [426, 152] width 129 height 14
select select
type input "S"
select select
type input "Sui"
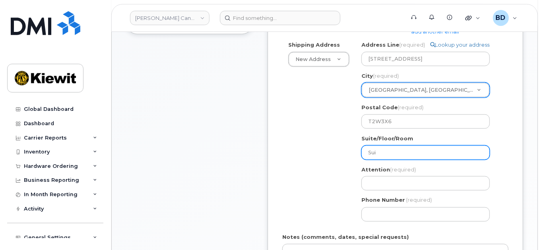
select select
type input "Suio"
select select
type input "Suiot"
select select
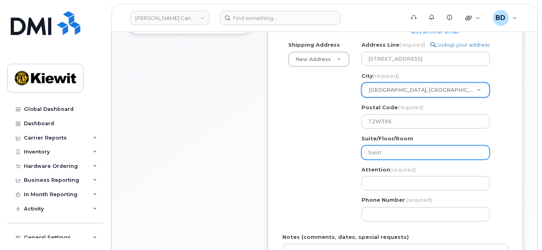
type input "Suiote"
select select
type input "Suiot"
select select
type input "Suio"
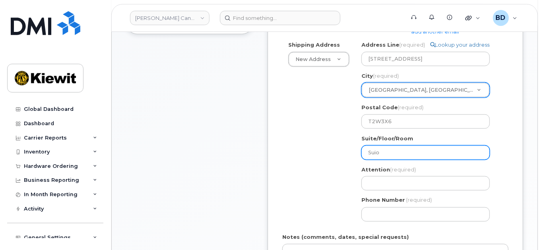
select select
type input "Sui"
select select
type input "Suit"
select select
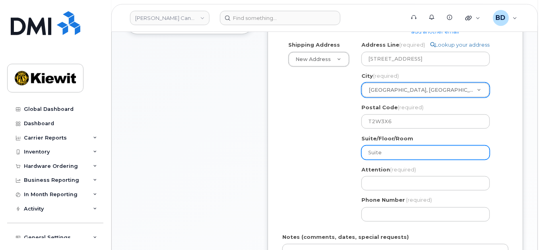
type input "Suite"
select select
type input "Suite 2"
select select
type input "Suite 20"
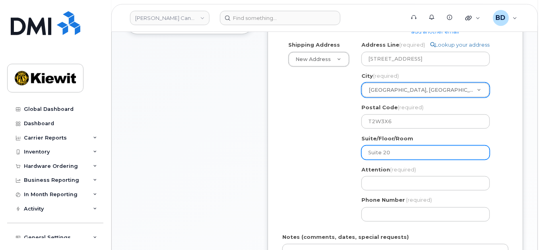
select select
type input "Suite 200"
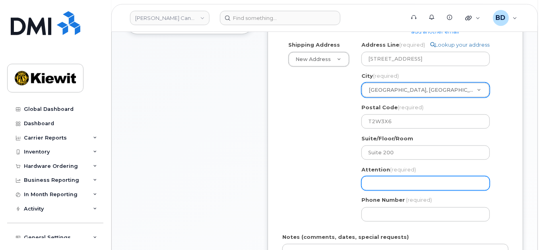
paste input "Adam.Kluchka"
select select
type input "Adam.Kluchka"
click at [377, 185] on input "Adam.Kluchka" at bounding box center [426, 183] width 129 height 14
select select
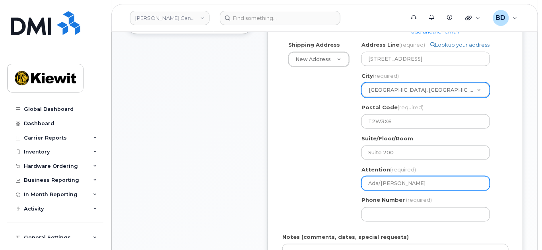
type input "Ada/m.Kluchka"
select select
type input "Ada/m.Kluchka/"
paste input "[PERSON_NAME]"
select select
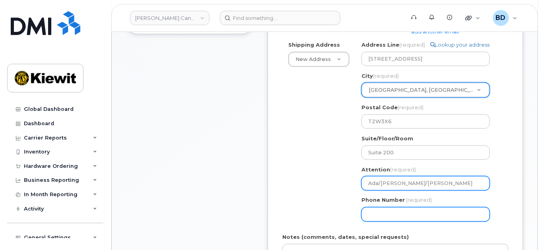
type input "Ada/[PERSON_NAME]/[PERSON_NAME]"
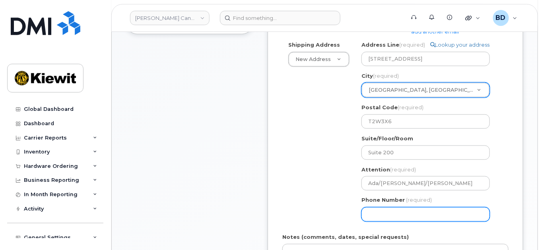
drag, startPoint x: 374, startPoint y: 213, endPoint x: 219, endPoint y: 166, distance: 161.7
click at [374, 213] on input "Phone Number" at bounding box center [426, 214] width 129 height 14
type input "877772770"
select select
type input "8777727707"
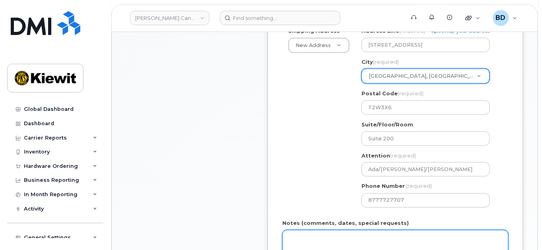
scroll to position [324, 0]
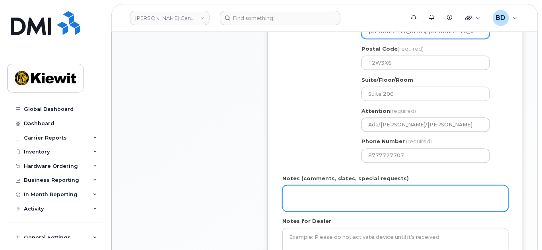
click at [305, 195] on textarea "Notes (comments, dates, special requests)" at bounding box center [396, 198] width 226 height 26
click at [298, 193] on textarea "Pleaes Ship ASA P" at bounding box center [396, 198] width 226 height 26
click at [333, 191] on textarea "Please Ship ASA P" at bounding box center [396, 198] width 226 height 26
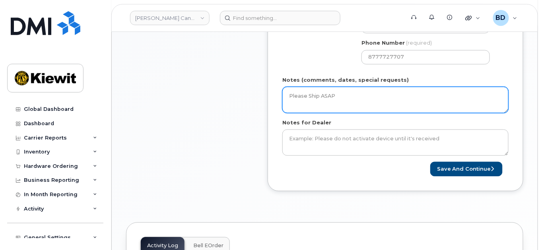
scroll to position [430, 0]
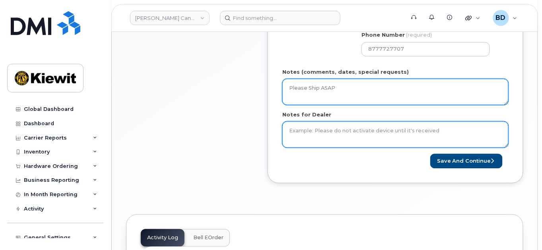
type textarea "Please Ship ASAP"
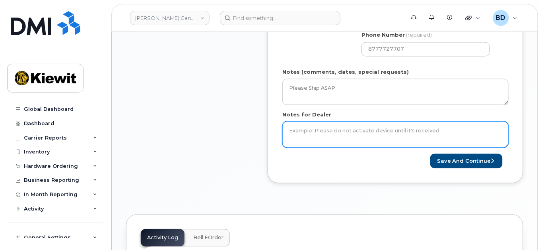
click at [300, 131] on textarea "Notes for Dealer" at bounding box center [396, 134] width 226 height 26
type textarea "Please Ship ASAP"
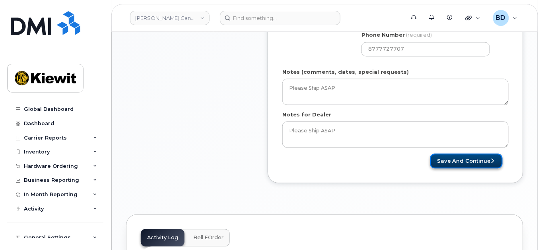
click at [459, 160] on button "Save and Continue" at bounding box center [467, 161] width 72 height 15
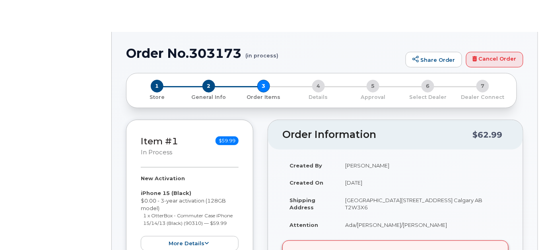
radio input "true"
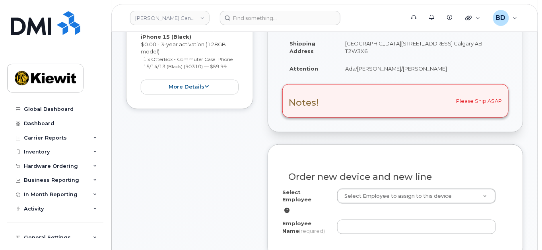
scroll to position [212, 0]
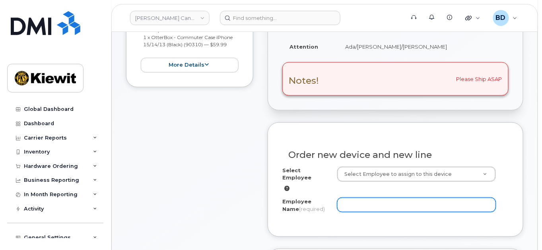
drag, startPoint x: 355, startPoint y: 189, endPoint x: 344, endPoint y: 207, distance: 20.9
click at [353, 197] on input "Employee Name (required)" at bounding box center [416, 204] width 159 height 14
click at [347, 197] on input "Employee Name (required)" at bounding box center [416, 204] width 159 height 14
paste input "[PERSON_NAME]"
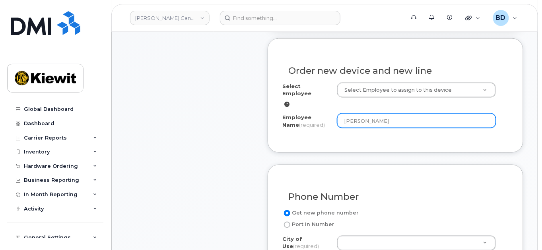
scroll to position [318, 0]
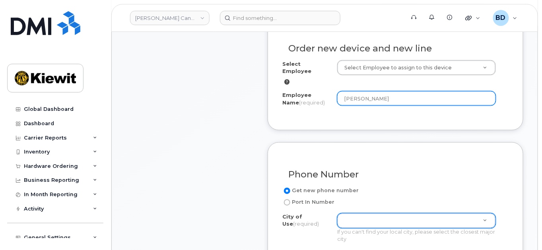
type input "[PERSON_NAME]"
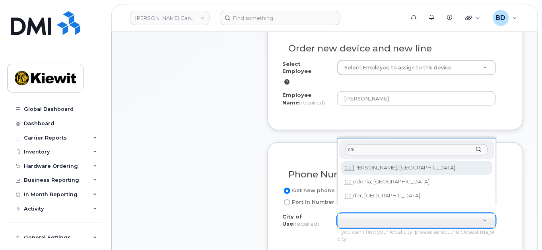
type input "cal"
type input "88"
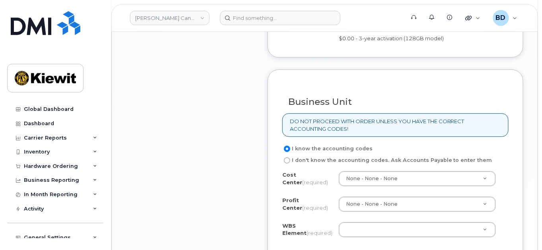
scroll to position [637, 0]
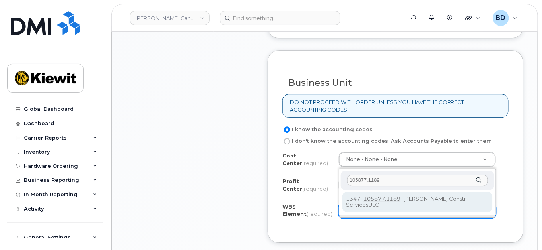
type input "105877.1189"
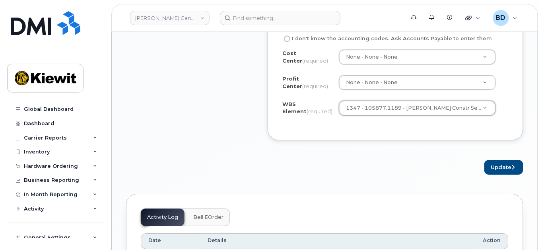
scroll to position [743, 0]
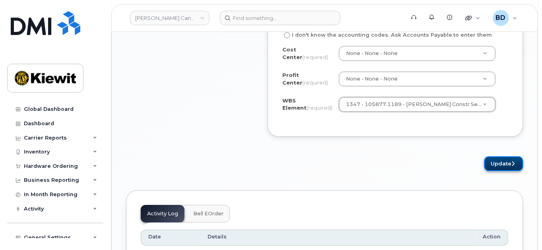
click at [501, 171] on button "Update" at bounding box center [504, 163] width 39 height 15
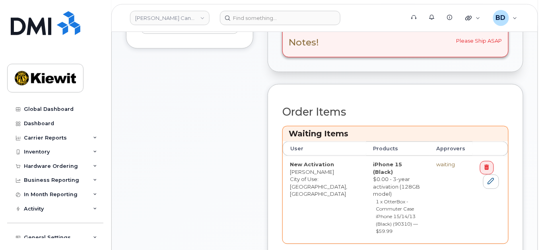
scroll to position [318, 0]
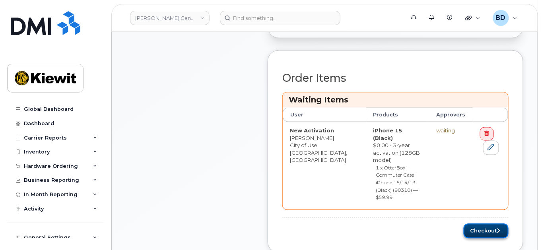
click at [481, 223] on button "Checkout" at bounding box center [486, 230] width 45 height 15
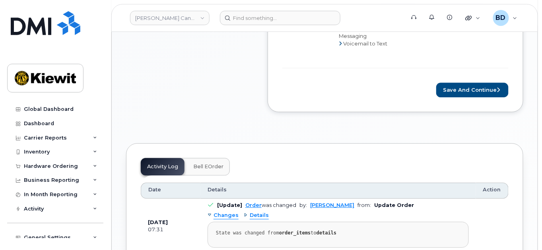
scroll to position [637, 0]
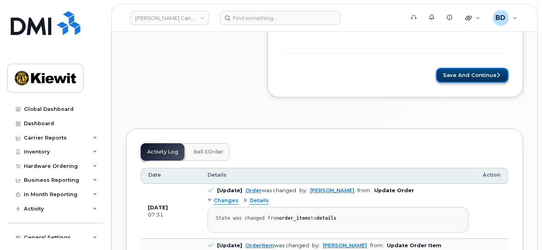
click at [463, 74] on button "Save and Continue" at bounding box center [473, 75] width 72 height 15
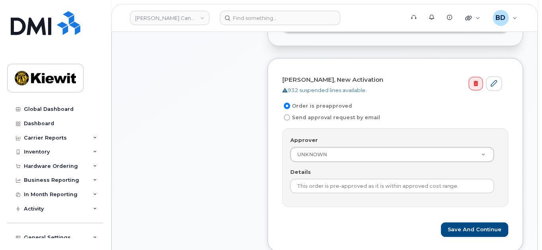
scroll to position [265, 0]
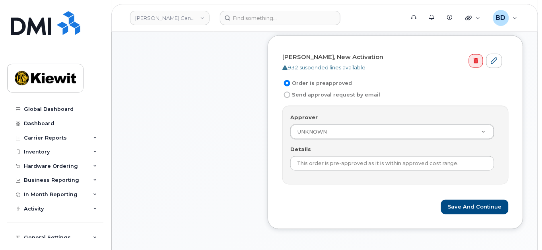
drag, startPoint x: 370, startPoint y: 213, endPoint x: 377, endPoint y: 205, distance: 10.4
click at [370, 211] on div "[PERSON_NAME], New Activation 932 suspended lines available. Order is preapprov…" at bounding box center [396, 131] width 256 height 193
click at [465, 205] on button "Save and Continue" at bounding box center [475, 206] width 68 height 15
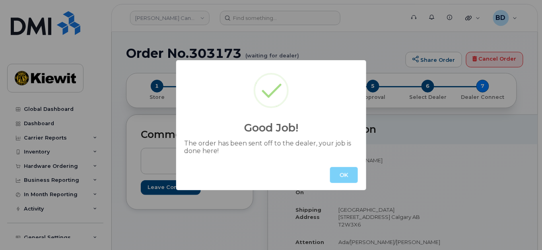
click at [345, 175] on button "OK" at bounding box center [344, 175] width 28 height 16
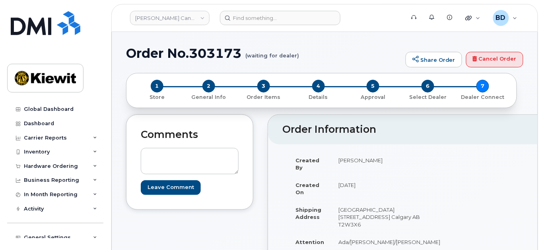
click at [220, 53] on h1 "Order No.303173 (waiting for dealer)" at bounding box center [264, 53] width 276 height 14
copy h1 "303173"
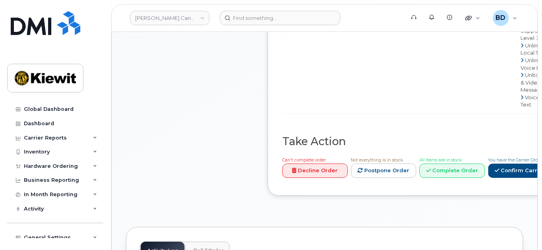
scroll to position [637, 0]
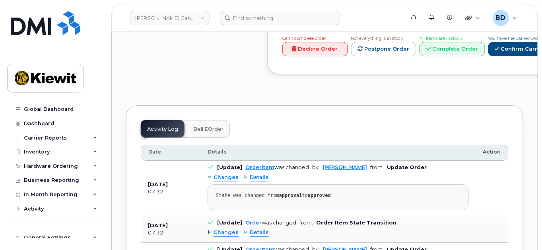
scroll to position [743, 0]
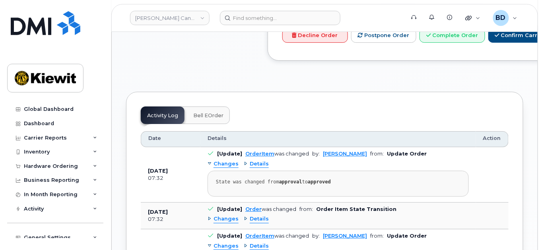
click at [449, 225] on div "Changes Details" at bounding box center [338, 219] width 261 height 13
